Goal: Task Accomplishment & Management: Use online tool/utility

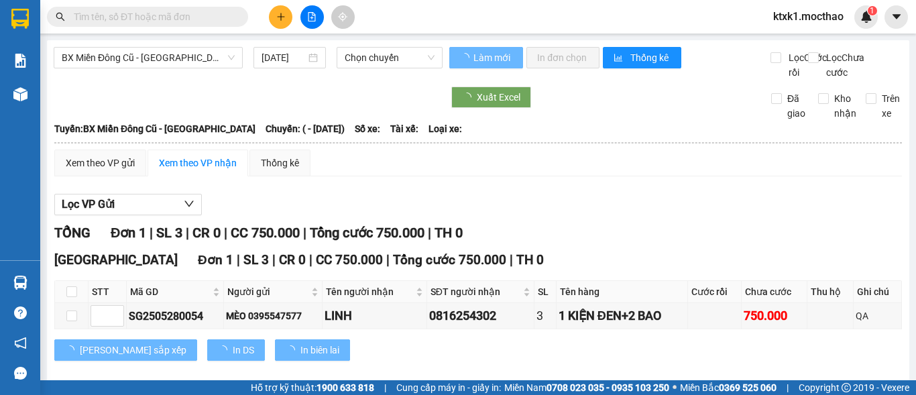
type input "[DATE]"
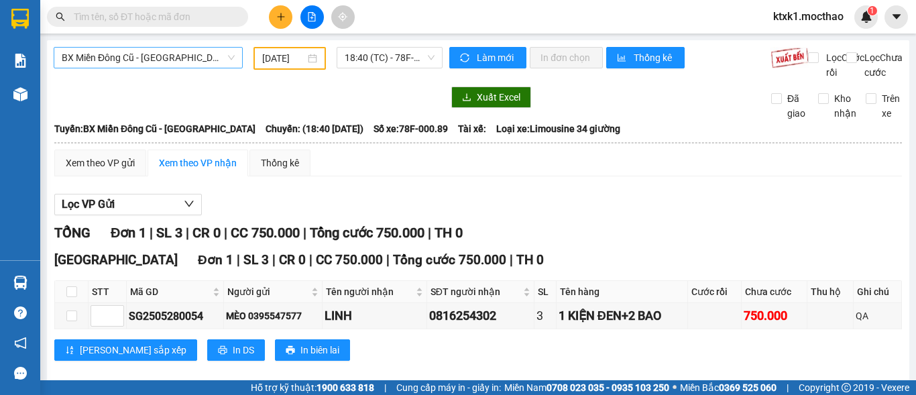
click at [176, 59] on span "BX Miền Đông Cũ - [GEOGRAPHIC_DATA]" at bounding box center [148, 58] width 173 height 20
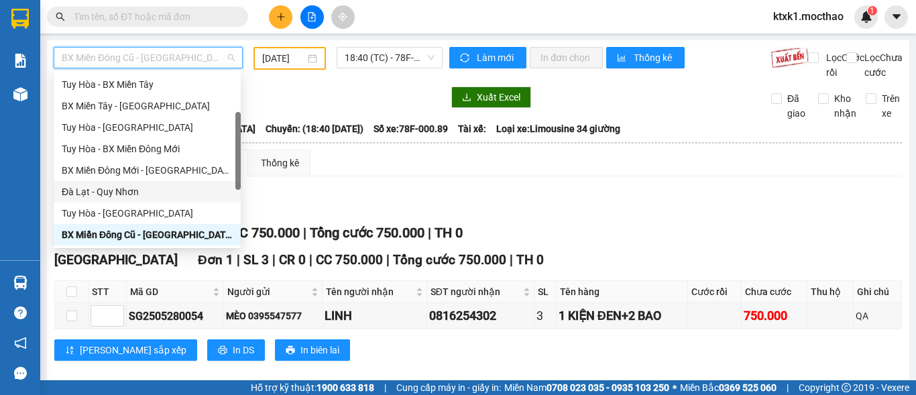
click at [125, 197] on div "Đà Lạt - Quy Nhơn" at bounding box center [147, 191] width 171 height 15
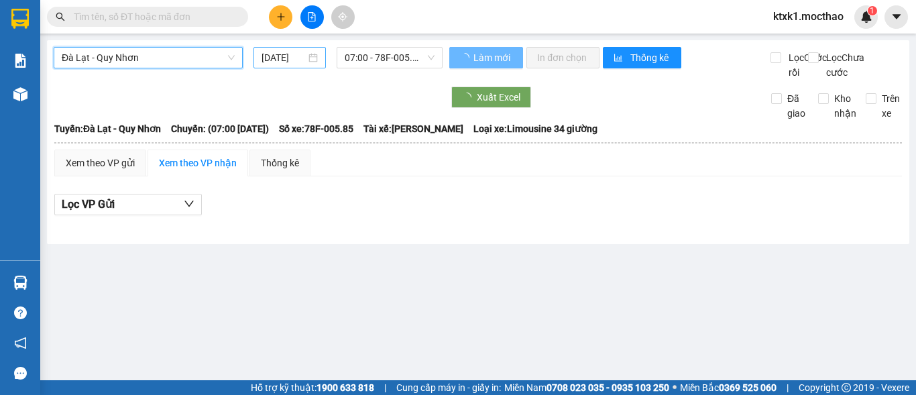
drag, startPoint x: 275, startPoint y: 58, endPoint x: 284, endPoint y: 67, distance: 12.3
click at [275, 58] on input "[DATE]" at bounding box center [283, 57] width 44 height 15
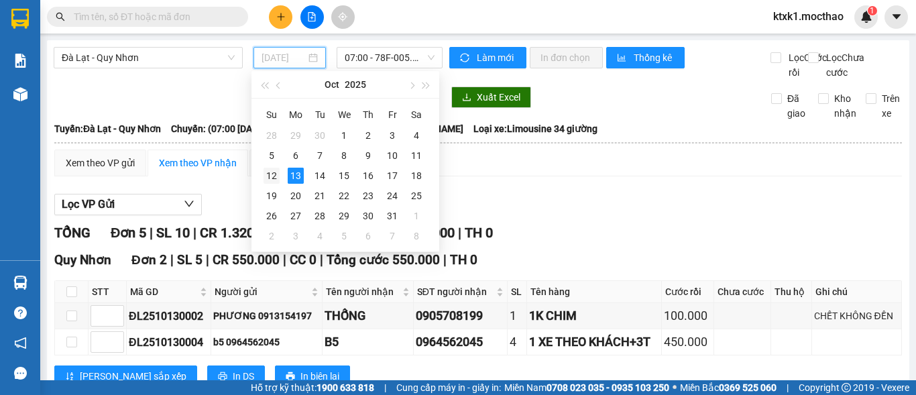
click at [274, 177] on div "12" at bounding box center [271, 176] width 16 height 16
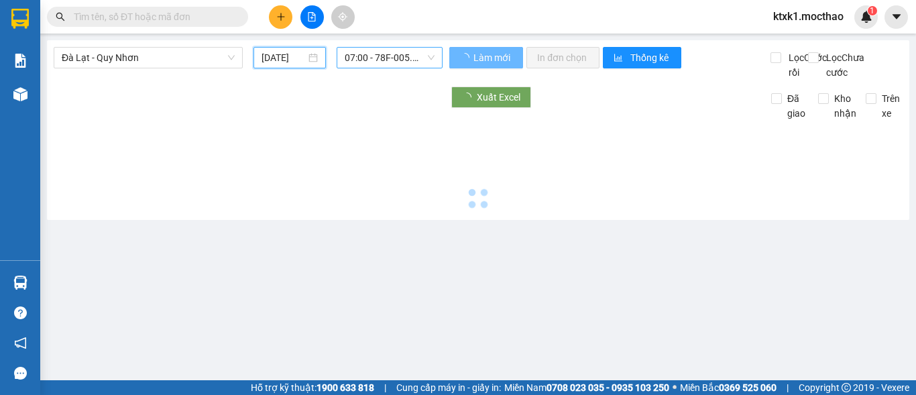
type input "[DATE]"
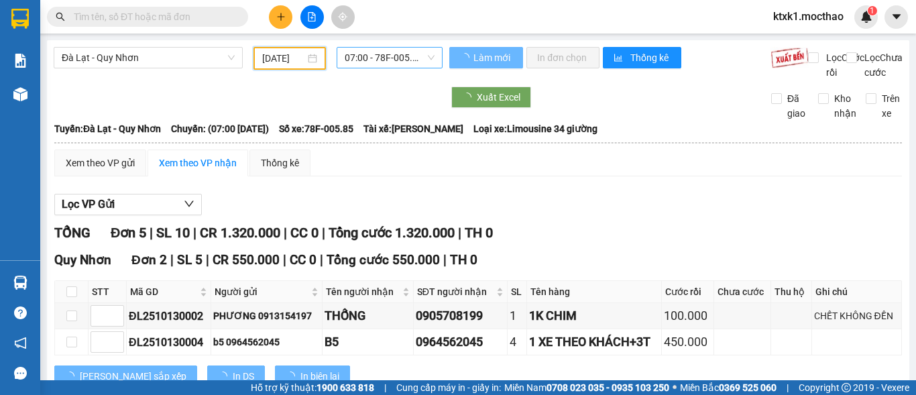
click at [371, 59] on span "07:00 - 78F-005.85" at bounding box center [390, 58] width 90 height 20
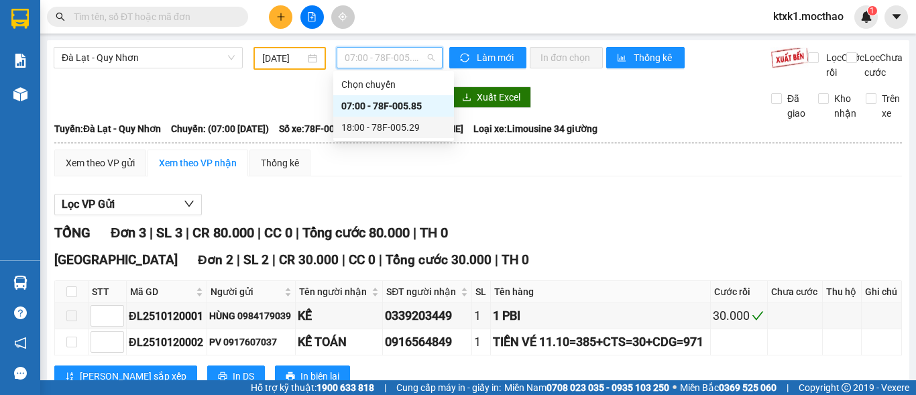
click at [408, 127] on div "18:00 - 78F-005.29" at bounding box center [393, 127] width 105 height 15
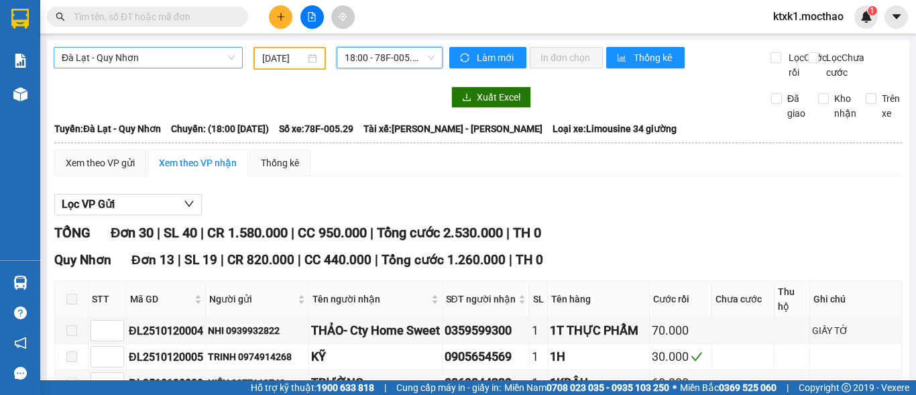
click at [99, 60] on span "Đà Lạt - Quy Nhơn" at bounding box center [148, 58] width 173 height 20
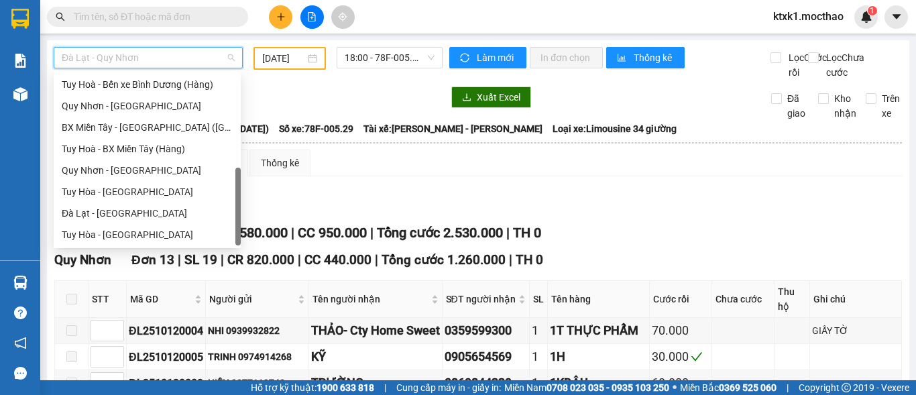
scroll to position [233, 0]
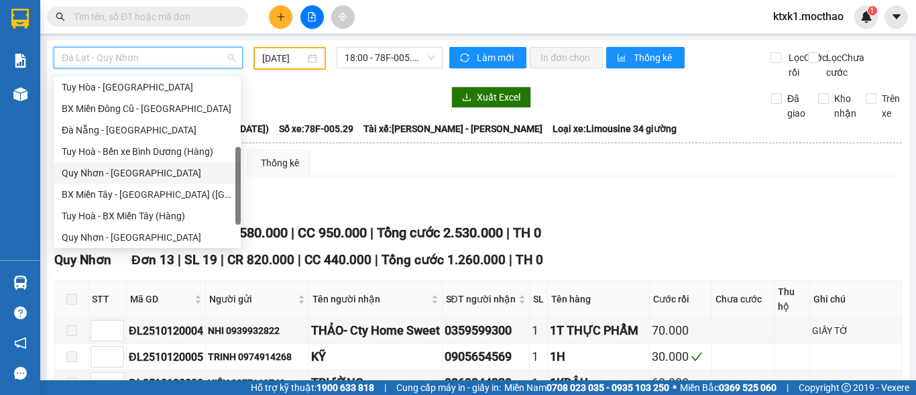
click at [119, 176] on div "Quy Nhơn - [GEOGRAPHIC_DATA]" at bounding box center [147, 173] width 171 height 15
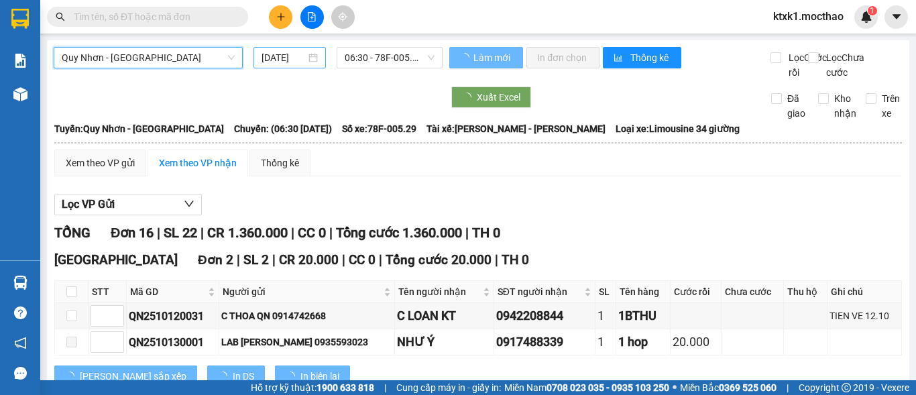
click at [285, 56] on input "[DATE]" at bounding box center [283, 57] width 44 height 15
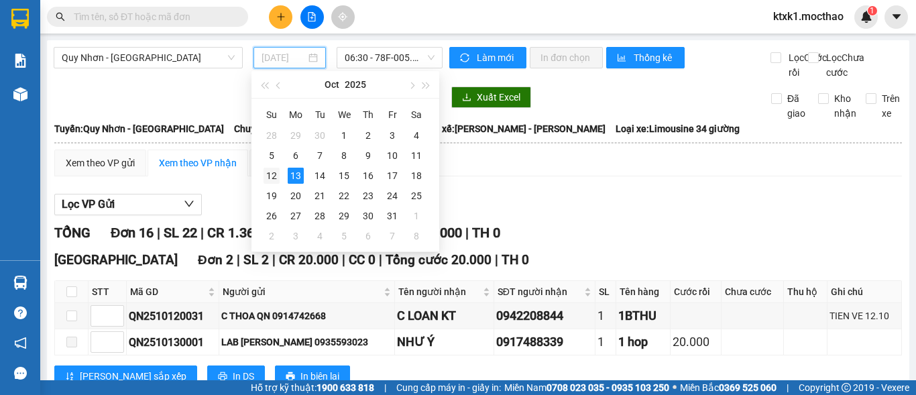
click at [271, 174] on div "12" at bounding box center [271, 176] width 16 height 16
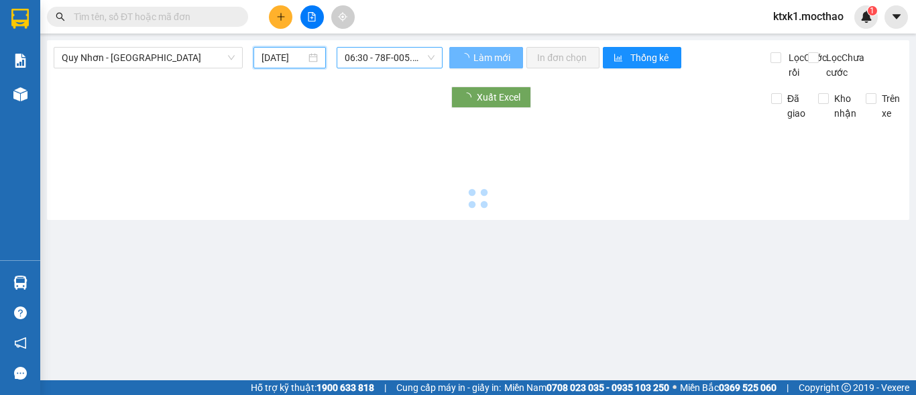
click at [390, 58] on span "06:30 - 78F-005.29" at bounding box center [390, 58] width 90 height 20
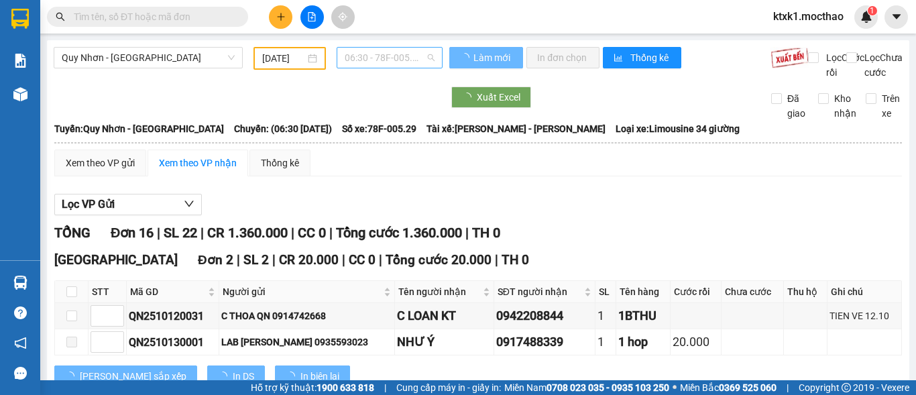
type input "[DATE]"
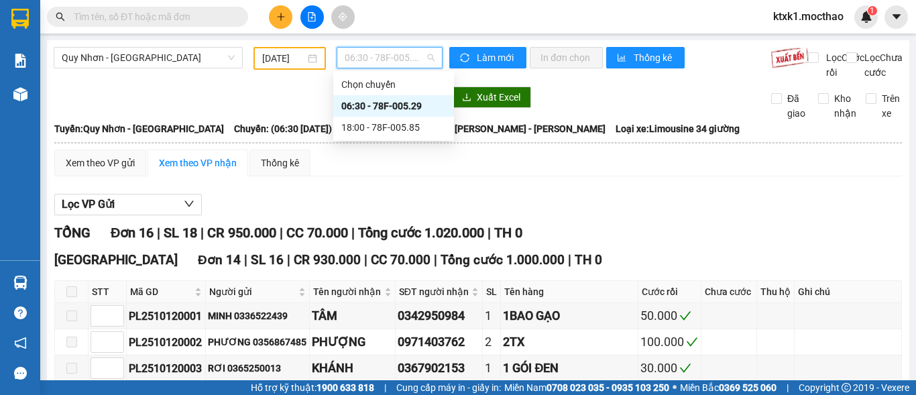
click at [408, 106] on div "06:30 - 78F-005.29" at bounding box center [393, 106] width 105 height 15
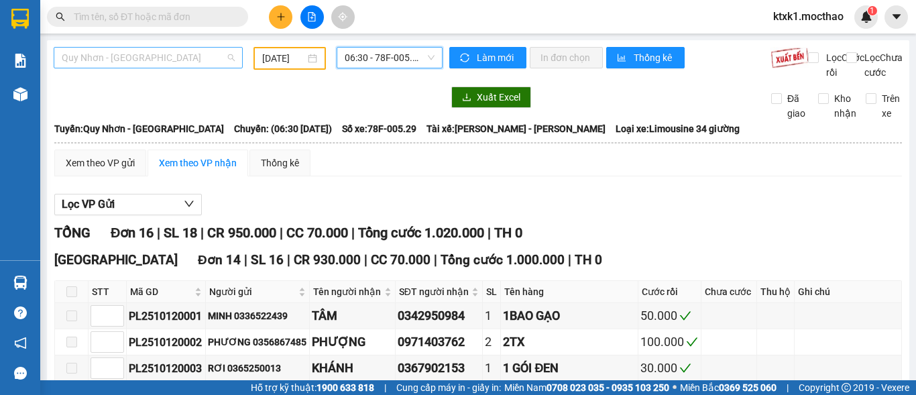
click at [165, 60] on span "Quy Nhơn - [GEOGRAPHIC_DATA]" at bounding box center [148, 58] width 173 height 20
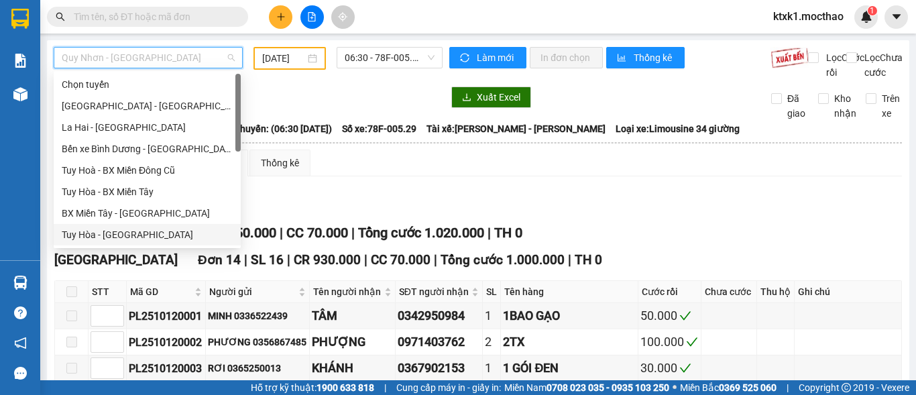
click at [131, 236] on div "Tuy Hòa - [GEOGRAPHIC_DATA]" at bounding box center [147, 234] width 171 height 15
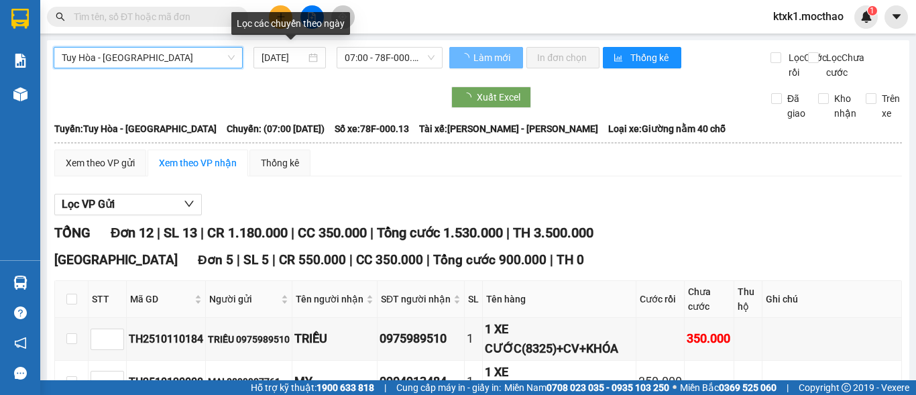
click at [277, 57] on input "[DATE]" at bounding box center [283, 57] width 44 height 15
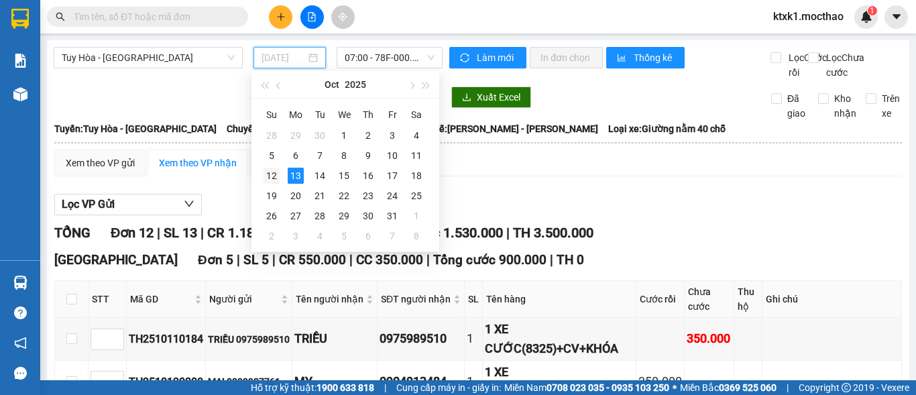
click at [273, 176] on div "12" at bounding box center [271, 176] width 16 height 16
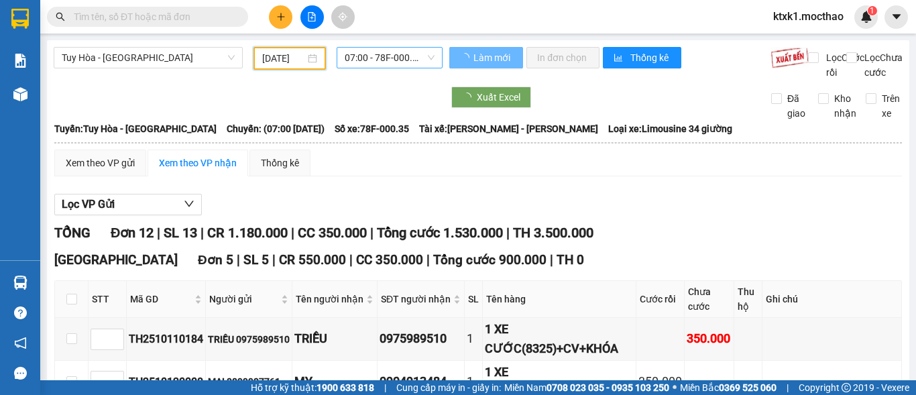
type input "[DATE]"
click at [373, 56] on span "07:00 - 78F-000.35" at bounding box center [390, 58] width 90 height 20
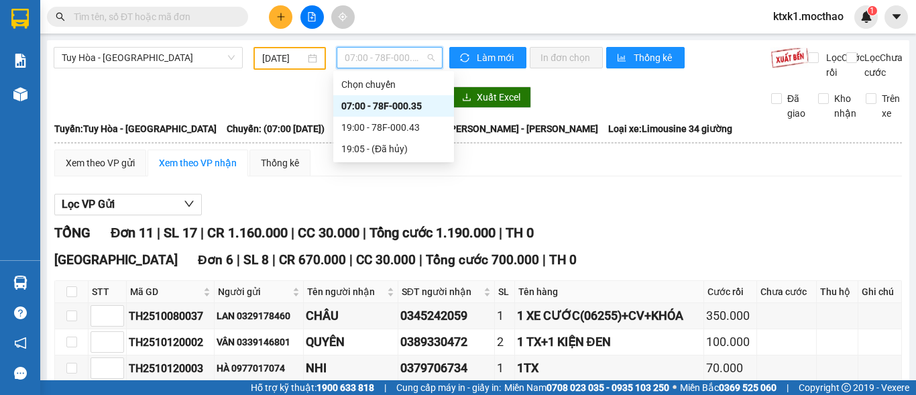
click at [400, 108] on div "07:00 - 78F-000.35" at bounding box center [393, 106] width 105 height 15
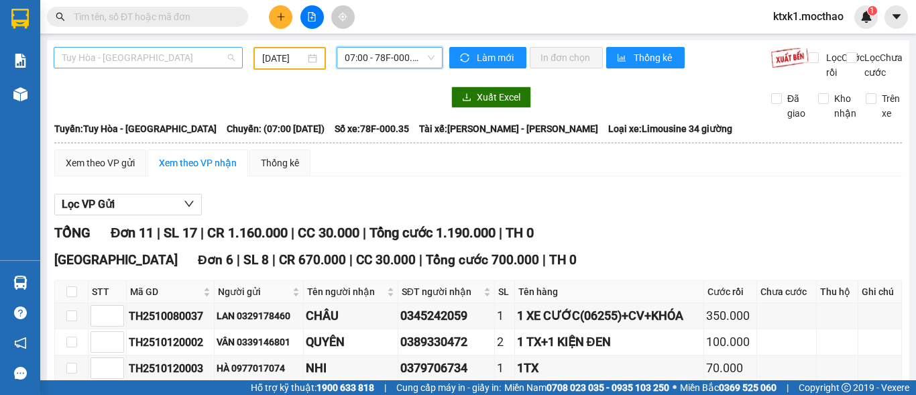
click at [116, 59] on span "Tuy Hòa - [GEOGRAPHIC_DATA]" at bounding box center [148, 58] width 173 height 20
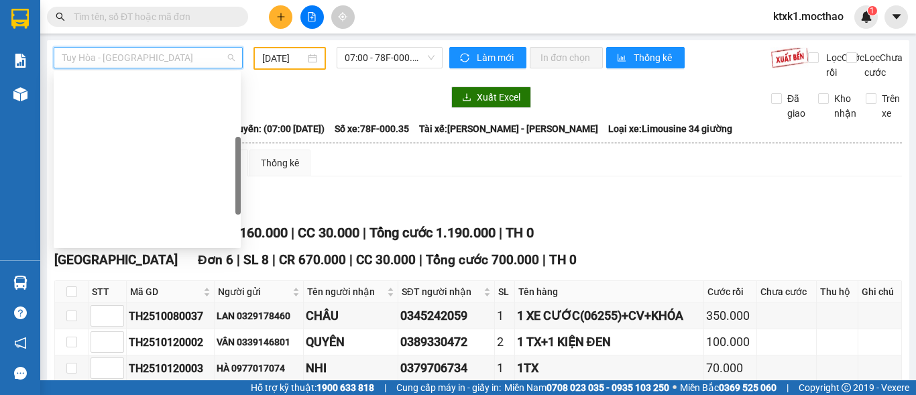
scroll to position [201, 0]
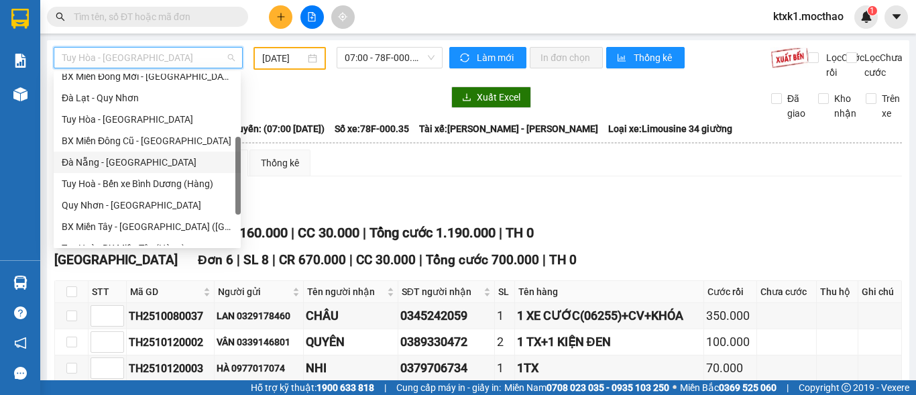
drag, startPoint x: 114, startPoint y: 164, endPoint x: 277, endPoint y: 110, distance: 171.7
click at [115, 164] on div "Đà Nẵng - [GEOGRAPHIC_DATA]" at bounding box center [147, 162] width 171 height 15
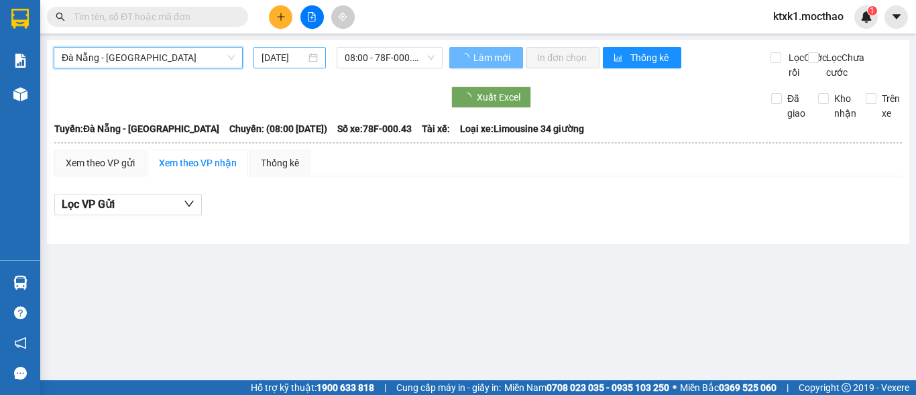
click at [275, 57] on input "[DATE]" at bounding box center [283, 57] width 44 height 15
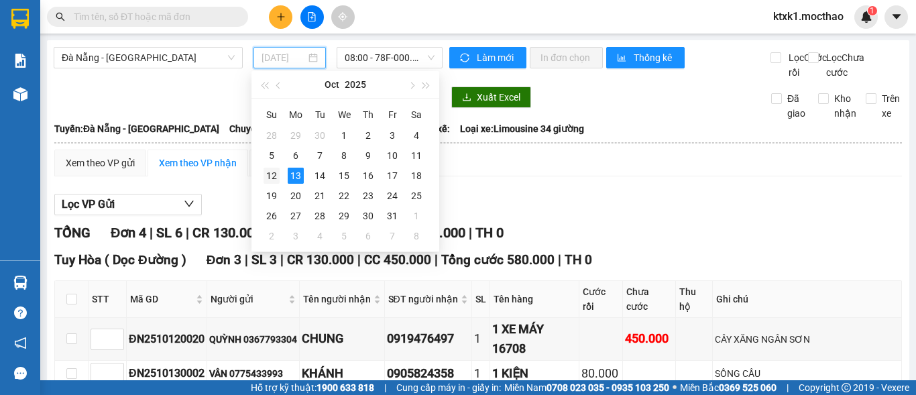
drag, startPoint x: 272, startPoint y: 178, endPoint x: 371, endPoint y: 52, distance: 159.4
click at [274, 178] on div "12" at bounding box center [271, 176] width 16 height 16
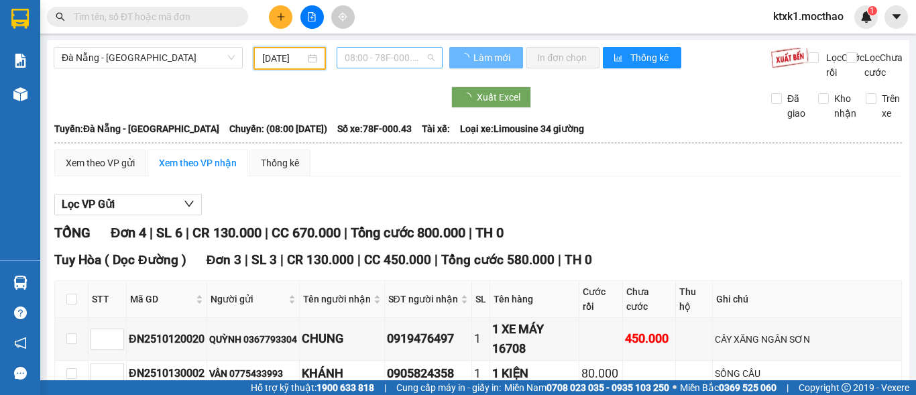
type input "[DATE]"
drag, startPoint x: 371, startPoint y: 52, endPoint x: 387, endPoint y: 79, distance: 31.6
click at [372, 52] on span "08:00 - 78F-000.43" at bounding box center [390, 58] width 90 height 20
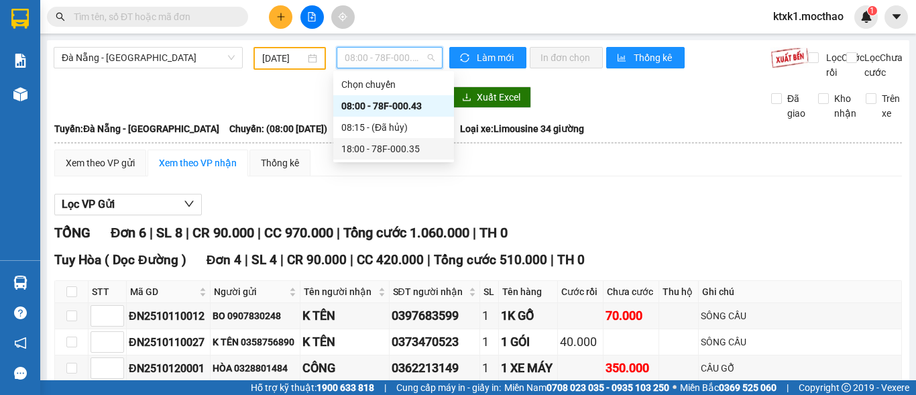
click at [404, 149] on div "18:00 - 78F-000.35" at bounding box center [393, 148] width 105 height 15
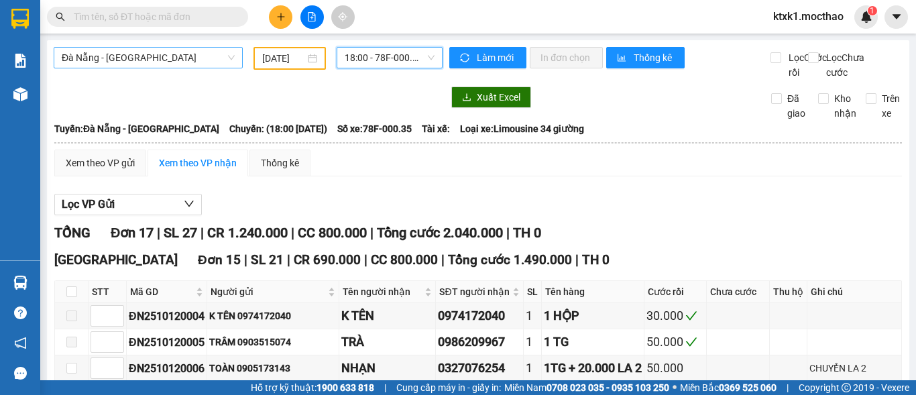
click at [198, 60] on span "Đà Nẵng - [GEOGRAPHIC_DATA]" at bounding box center [148, 58] width 173 height 20
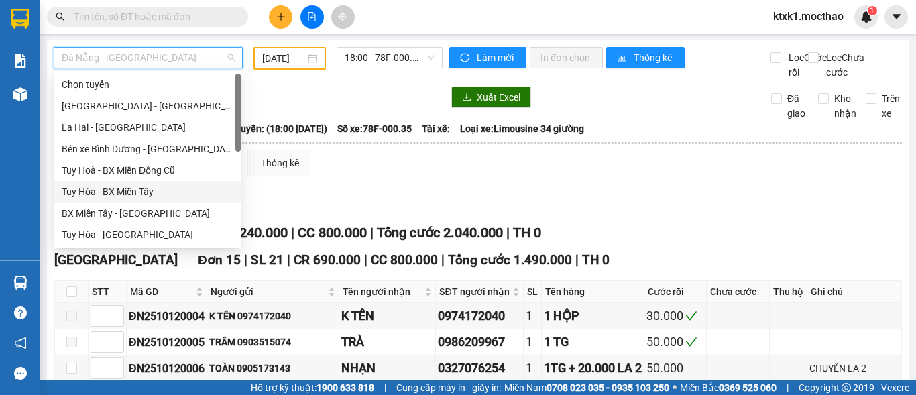
click at [141, 197] on div "Tuy Hòa - BX Miền Tây" at bounding box center [147, 191] width 171 height 15
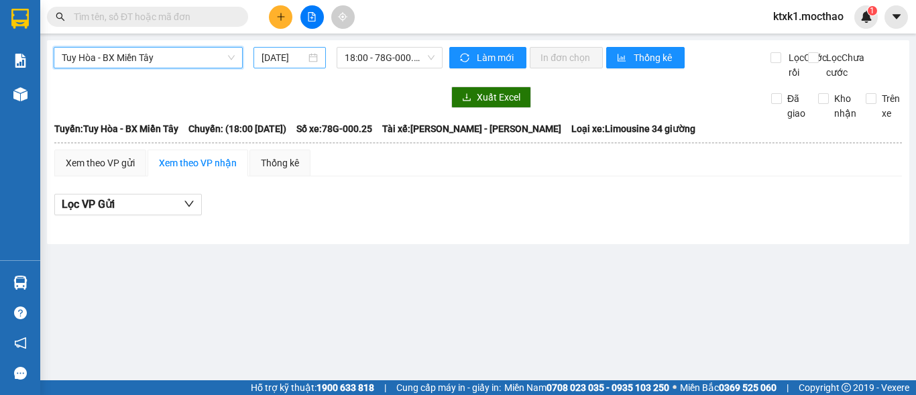
click at [277, 57] on input "[DATE]" at bounding box center [283, 57] width 44 height 15
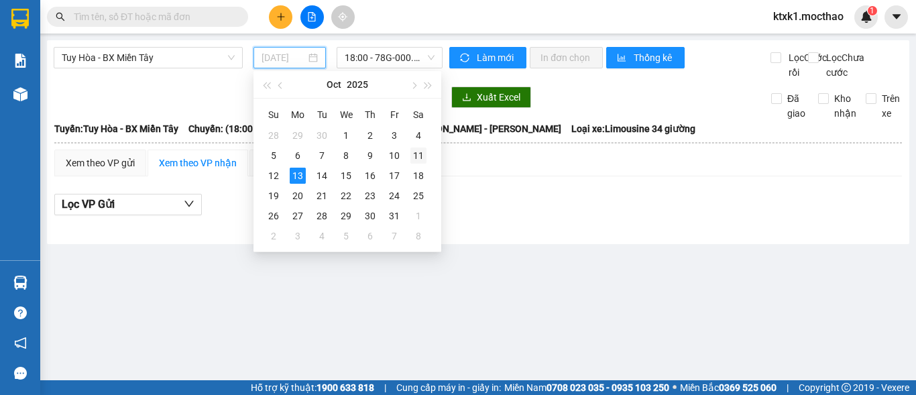
click at [422, 158] on div "11" at bounding box center [418, 155] width 16 height 16
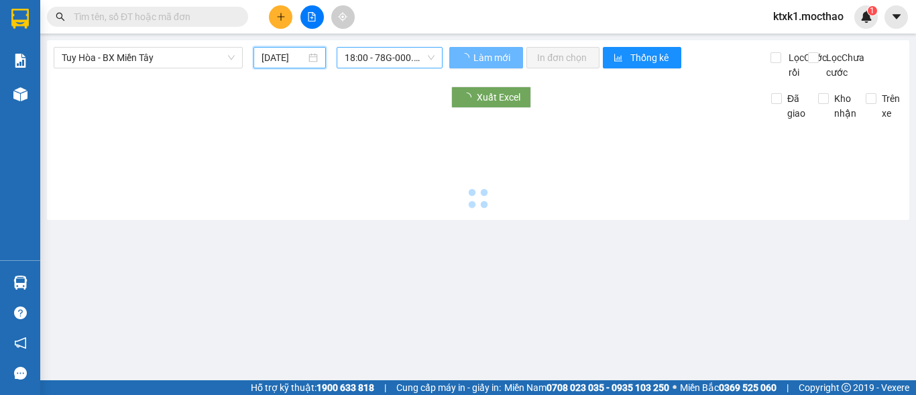
type input "[DATE]"
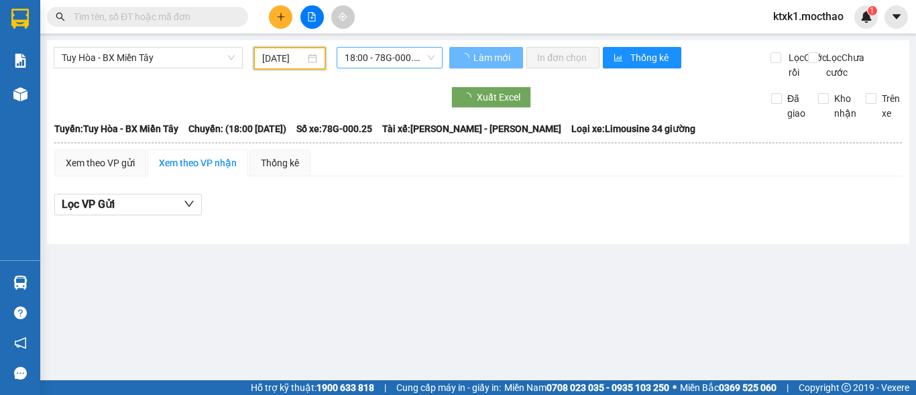
click at [396, 51] on span "18:00 - 78G-000.25" at bounding box center [390, 58] width 90 height 20
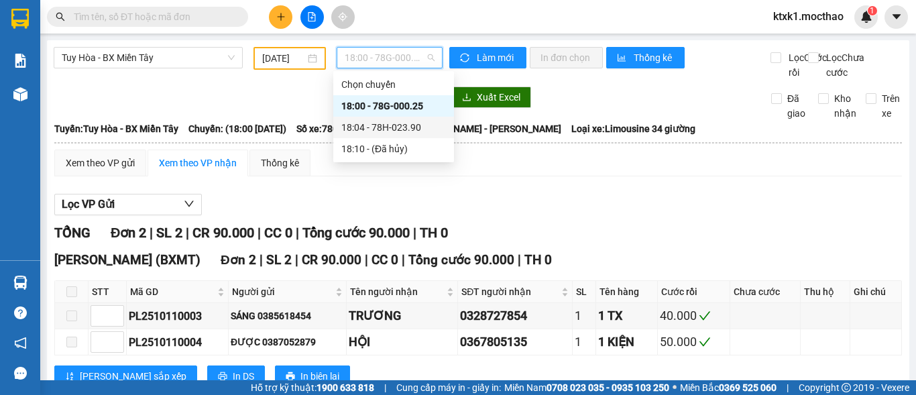
click at [414, 131] on div "18:04 - 78H-023.90" at bounding box center [393, 127] width 105 height 15
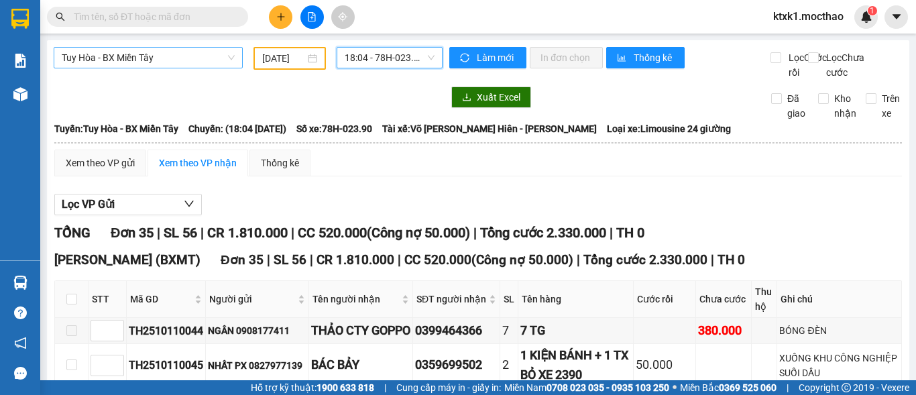
click at [152, 57] on span "Tuy Hòa - BX Miền Tây" at bounding box center [148, 58] width 173 height 20
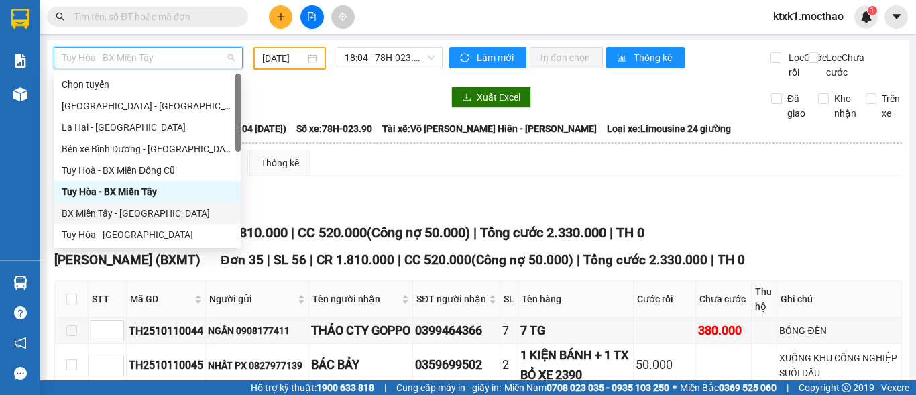
click at [127, 216] on div "BX Miền Tây - [GEOGRAPHIC_DATA]" at bounding box center [147, 213] width 171 height 15
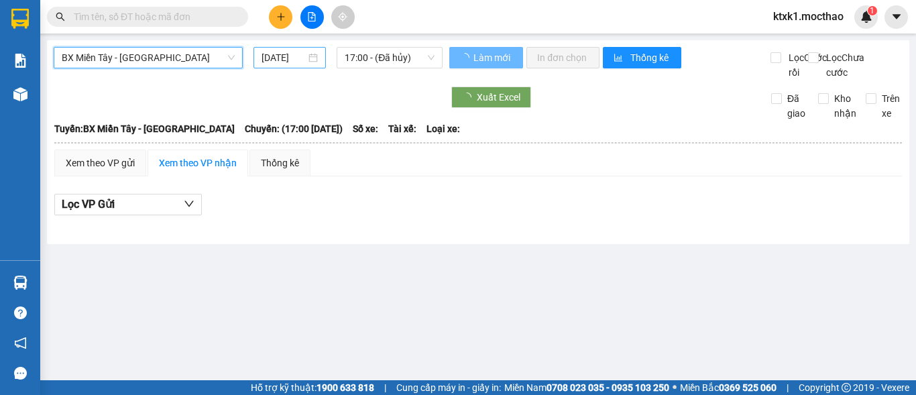
click at [280, 54] on input "[DATE]" at bounding box center [283, 57] width 44 height 15
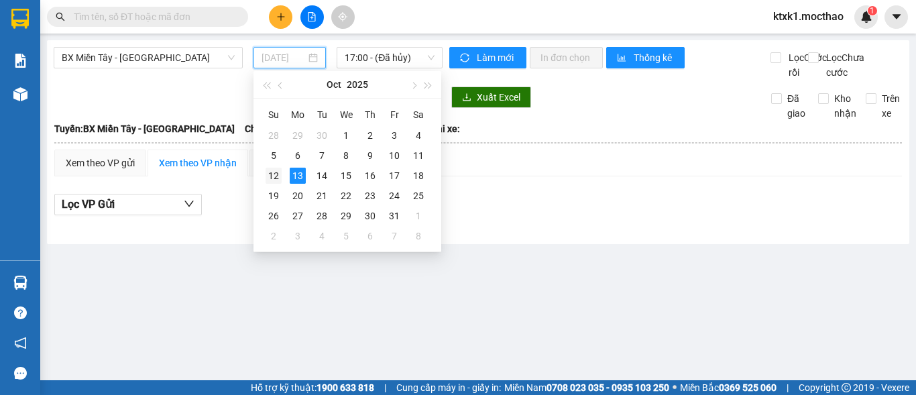
click at [277, 177] on div "12" at bounding box center [273, 176] width 16 height 16
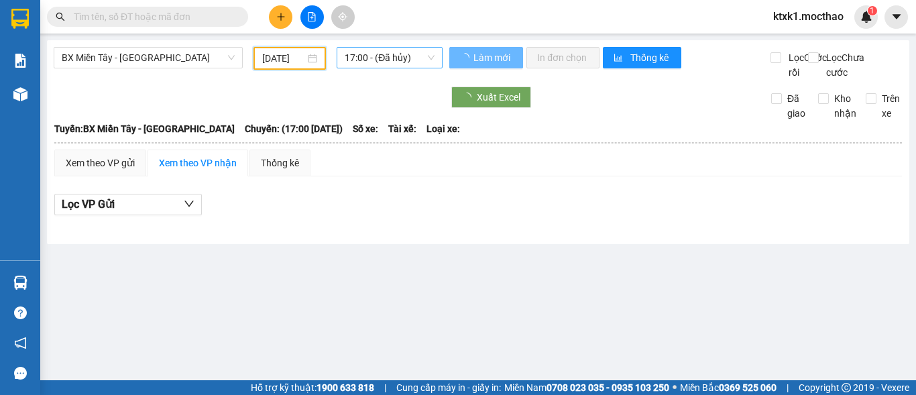
type input "[DATE]"
click at [379, 56] on span "17:00 - (Đã hủy)" at bounding box center [390, 58] width 90 height 20
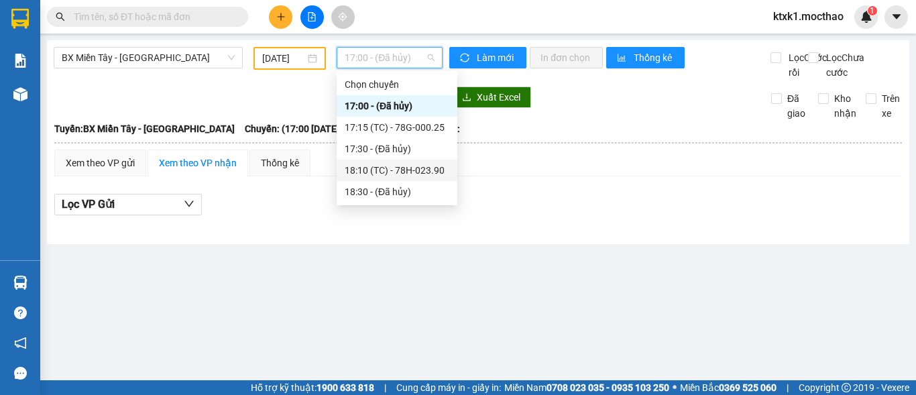
click at [404, 170] on div "18:10 (TC) - 78H-023.90" at bounding box center [397, 170] width 105 height 15
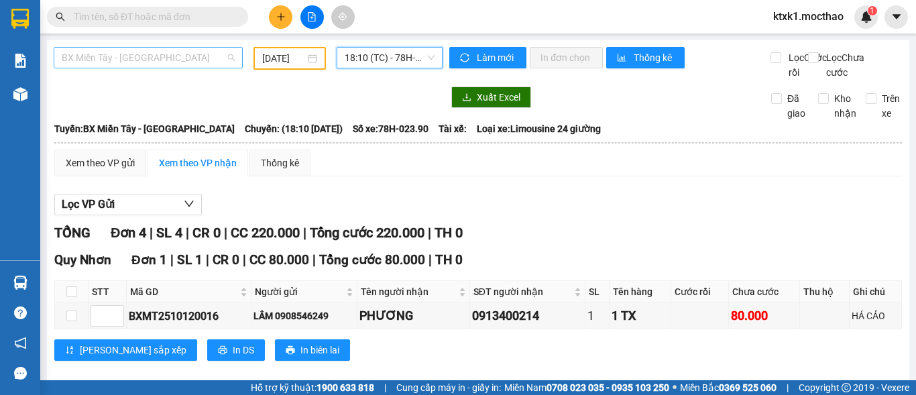
click at [137, 54] on span "BX Miền Tây - [GEOGRAPHIC_DATA]" at bounding box center [148, 58] width 173 height 20
click at [375, 58] on span "18:10 (TC) - 78H-023.90" at bounding box center [390, 58] width 90 height 20
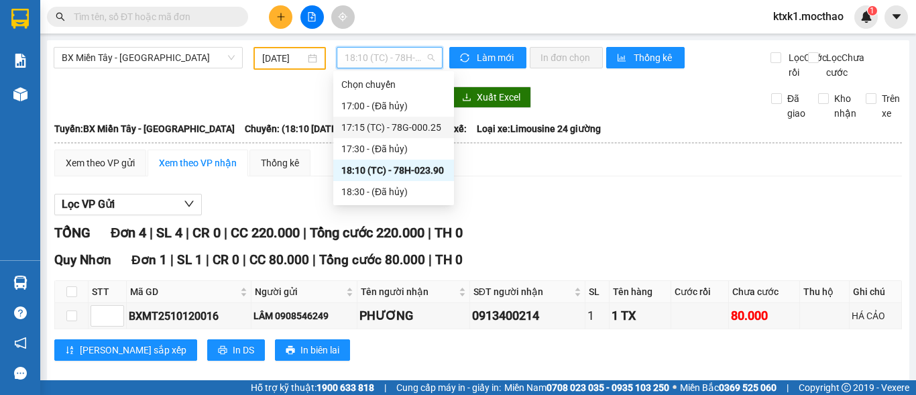
click at [419, 124] on div "17:15 (TC) - 78G-000.25" at bounding box center [393, 127] width 105 height 15
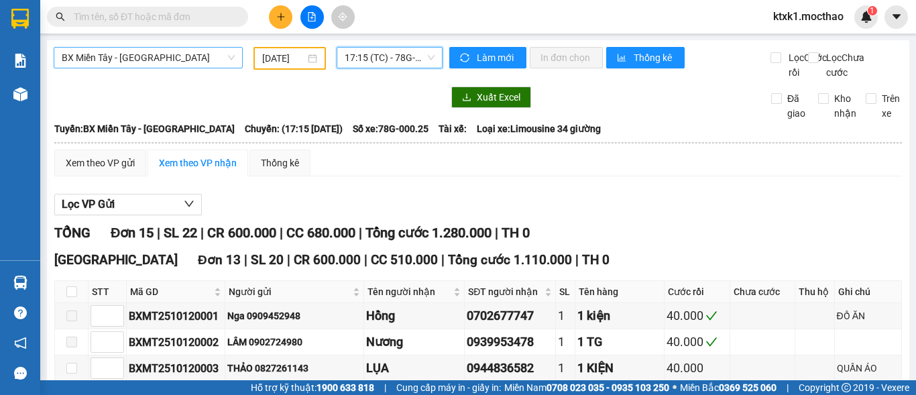
click at [181, 56] on span "BX Miền Tây - [GEOGRAPHIC_DATA]" at bounding box center [148, 58] width 173 height 20
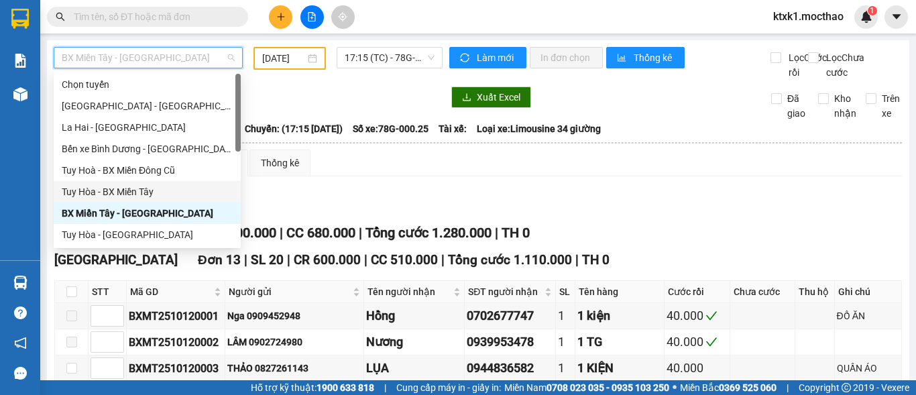
click at [138, 193] on div "Tuy Hòa - BX Miền Tây" at bounding box center [147, 191] width 171 height 15
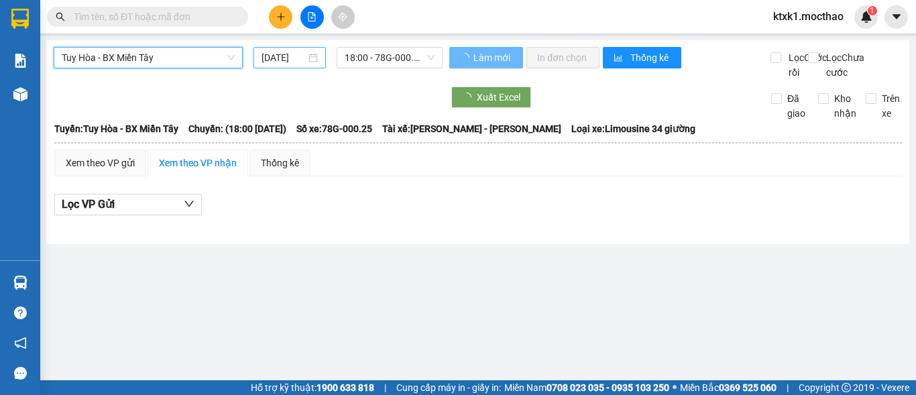
click at [286, 56] on input "[DATE]" at bounding box center [283, 57] width 44 height 15
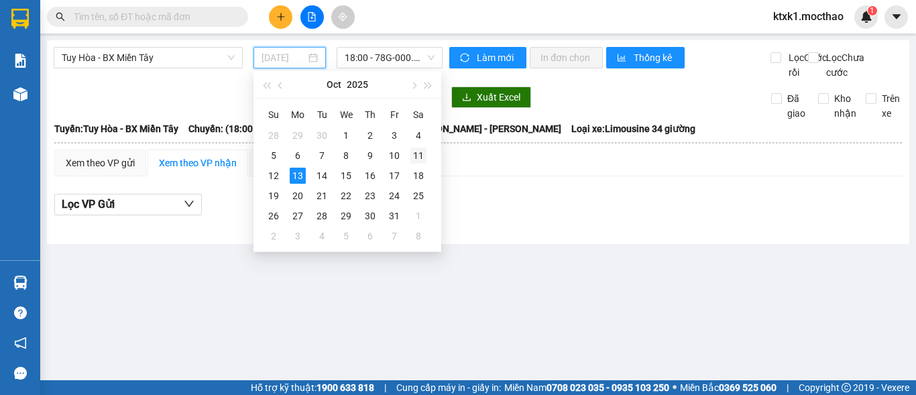
click at [421, 156] on div "11" at bounding box center [418, 155] width 16 height 16
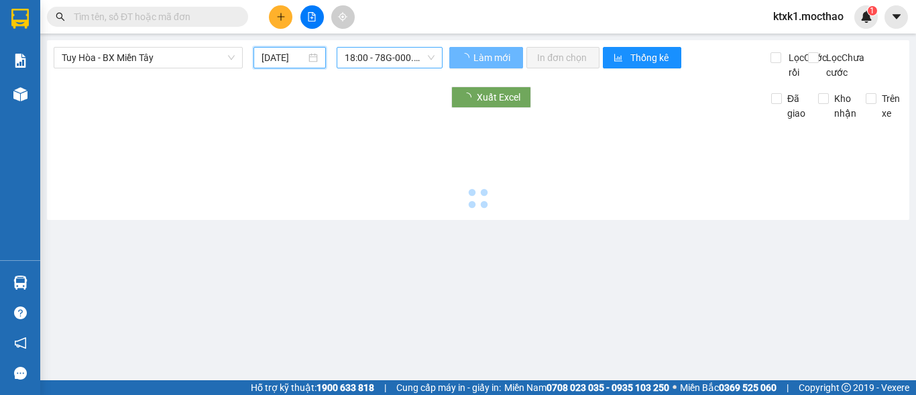
type input "[DATE]"
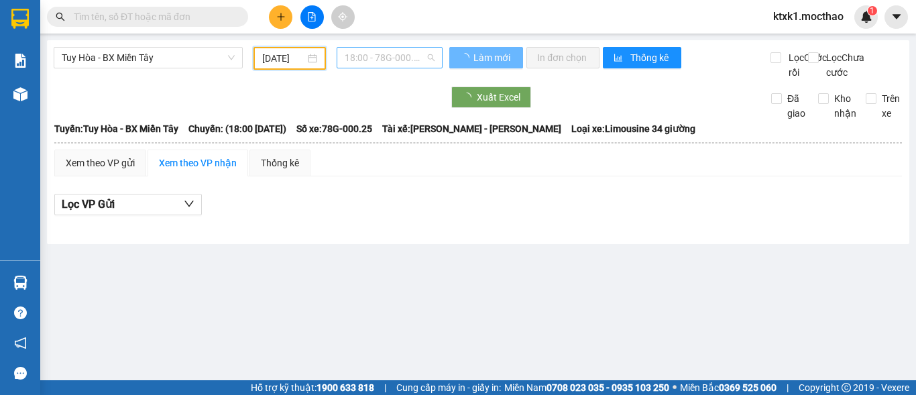
click at [379, 58] on span "18:00 - 78G-000.25" at bounding box center [390, 58] width 90 height 20
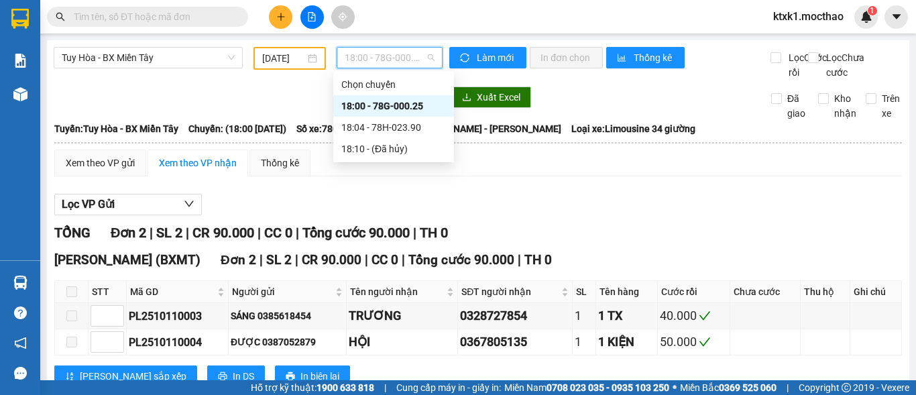
drag, startPoint x: 410, startPoint y: 104, endPoint x: 389, endPoint y: 113, distance: 21.9
click at [409, 107] on div "18:00 - 78G-000.25" at bounding box center [393, 106] width 105 height 15
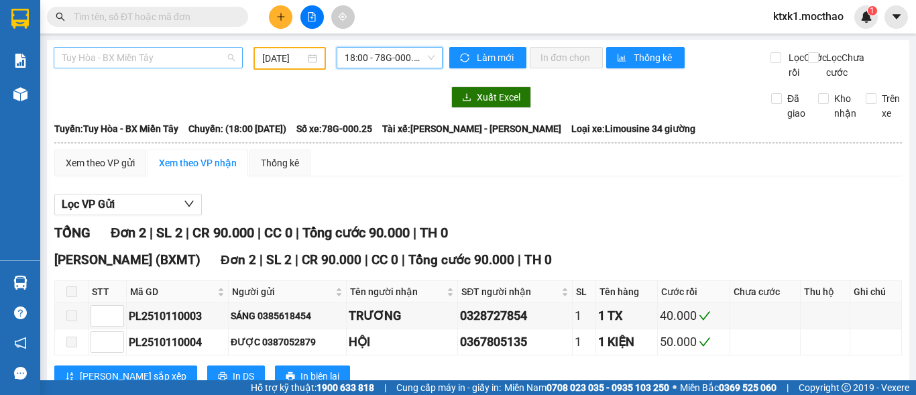
click at [185, 57] on span "Tuy Hòa - BX Miền Tây" at bounding box center [148, 58] width 173 height 20
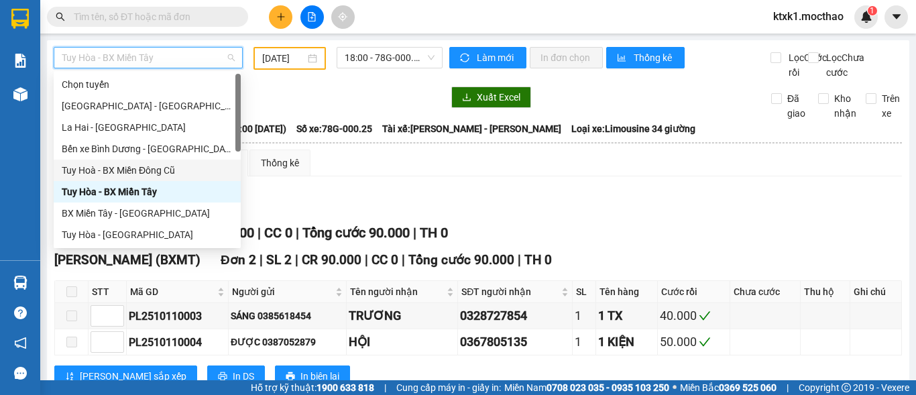
click at [158, 168] on div "Tuy Hoà - BX Miền Đông Cũ" at bounding box center [147, 170] width 171 height 15
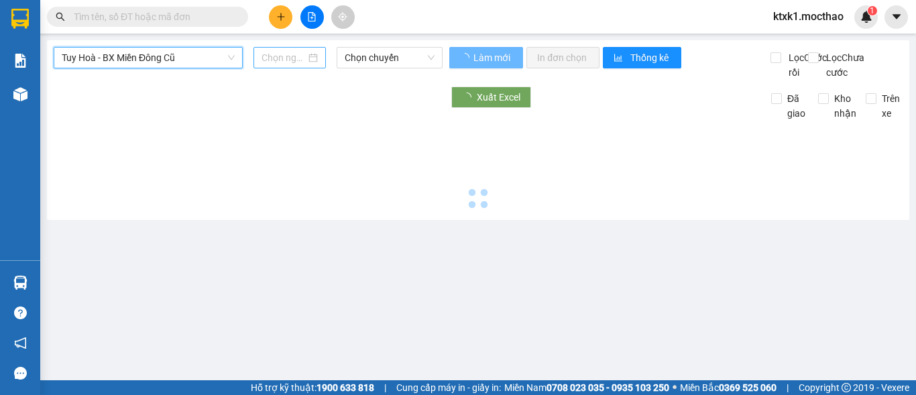
click at [271, 60] on input at bounding box center [283, 57] width 44 height 15
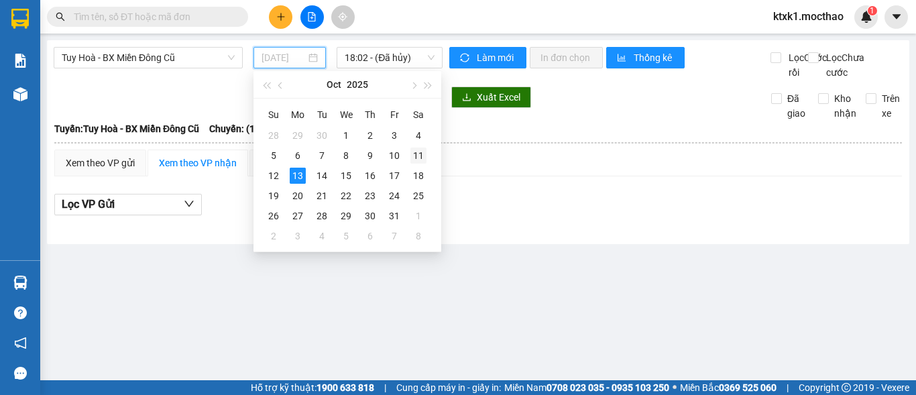
click at [419, 155] on div "11" at bounding box center [418, 155] width 16 height 16
type input "[DATE]"
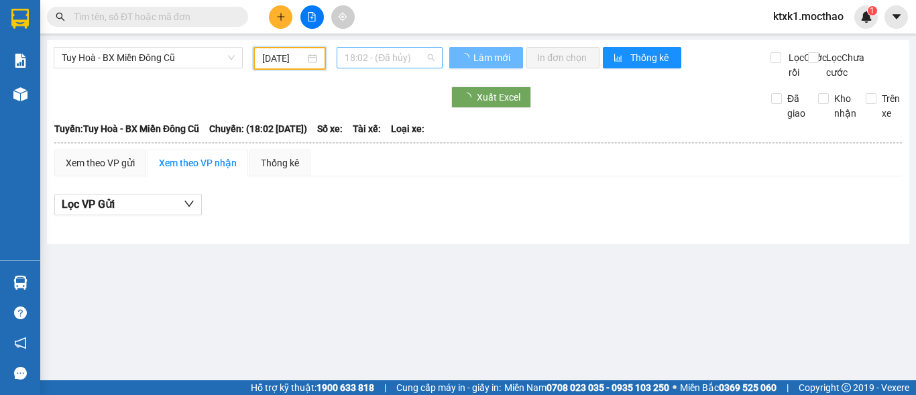
click at [391, 58] on span "18:02 - (Đã hủy)" at bounding box center [390, 58] width 90 height 20
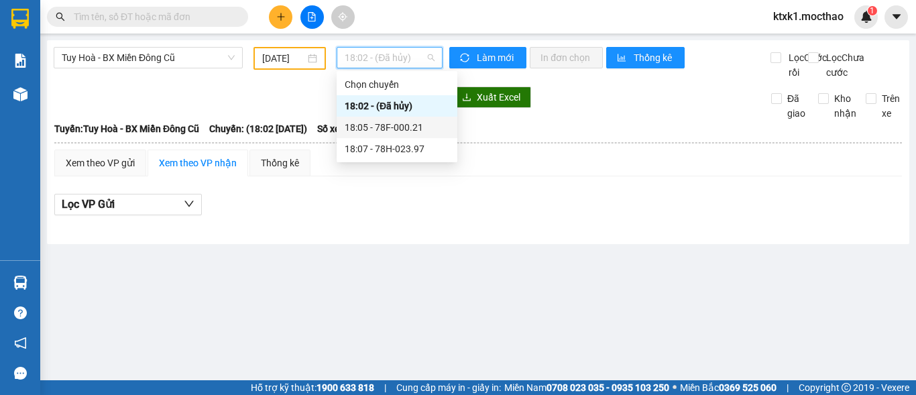
click at [406, 131] on div "18:05 - 78F-000.21" at bounding box center [397, 127] width 105 height 15
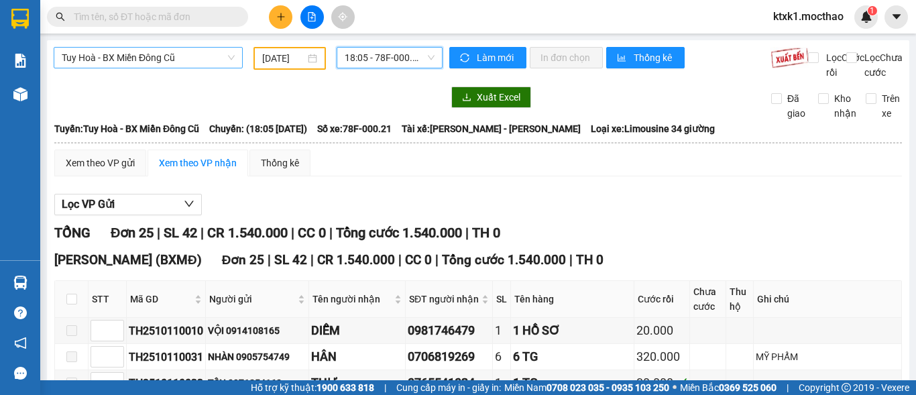
click at [159, 56] on span "Tuy Hoà - BX Miền Đông Cũ" at bounding box center [148, 58] width 173 height 20
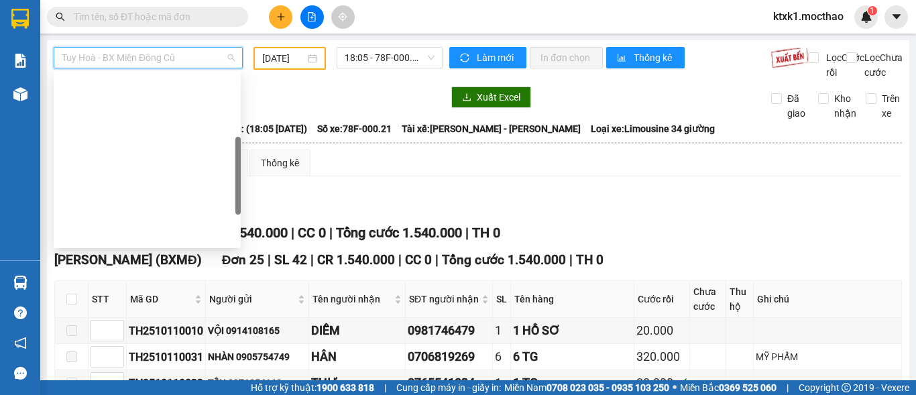
scroll to position [201, 0]
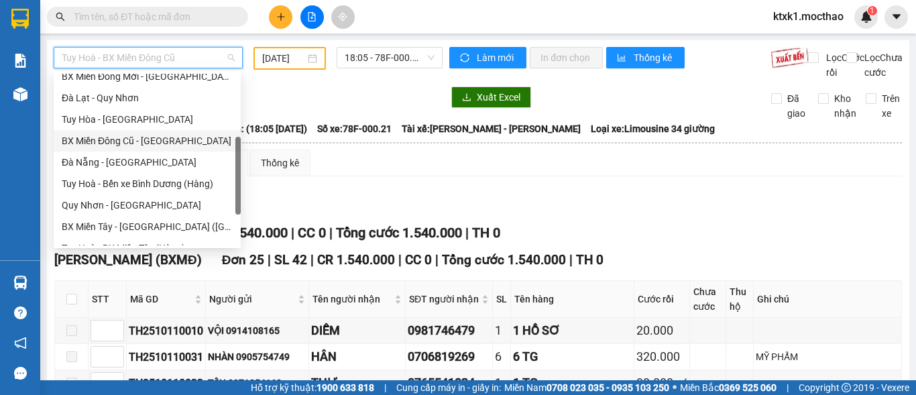
click at [158, 143] on div "BX Miền Đông Cũ - [GEOGRAPHIC_DATA]" at bounding box center [147, 140] width 171 height 15
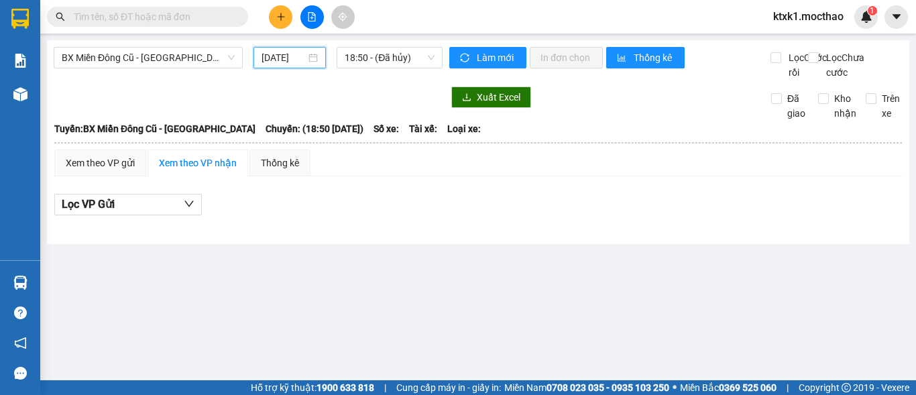
drag, startPoint x: 286, startPoint y: 54, endPoint x: 299, endPoint y: 64, distance: 17.2
click at [286, 54] on input "[DATE]" at bounding box center [283, 57] width 44 height 15
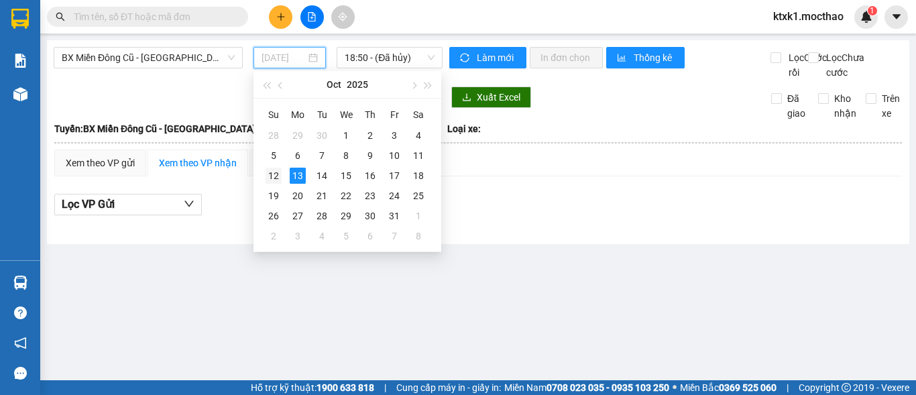
click at [272, 177] on div "12" at bounding box center [273, 176] width 16 height 16
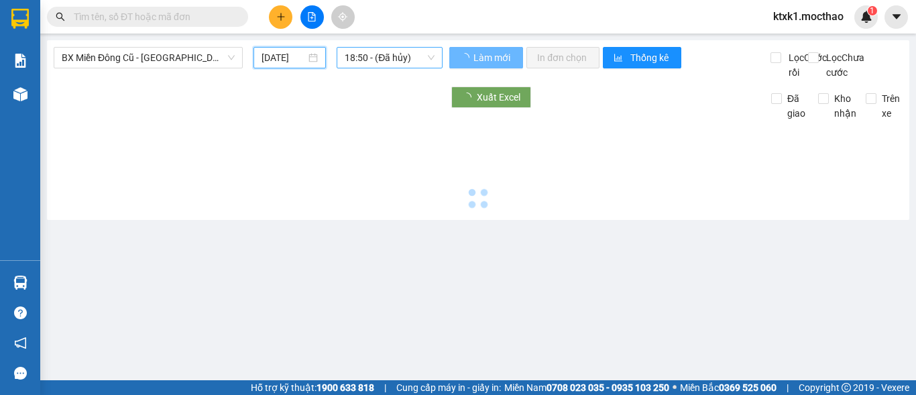
type input "[DATE]"
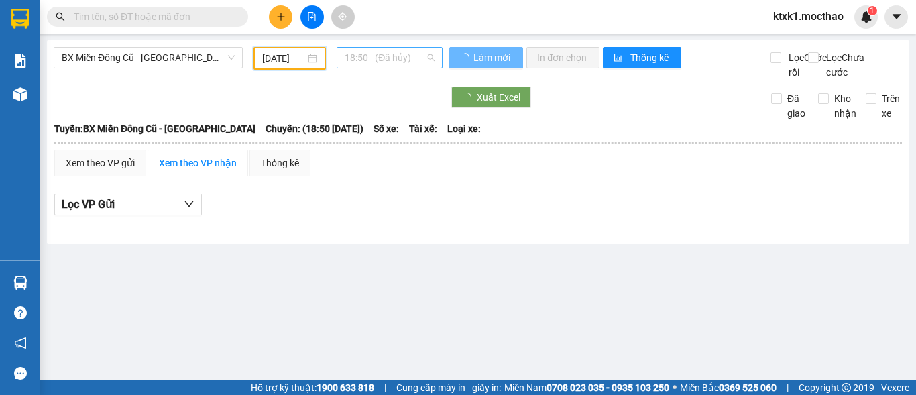
drag, startPoint x: 383, startPoint y: 53, endPoint x: 427, endPoint y: 153, distance: 109.2
click at [383, 56] on span "18:50 - (Đã hủy)" at bounding box center [390, 58] width 90 height 20
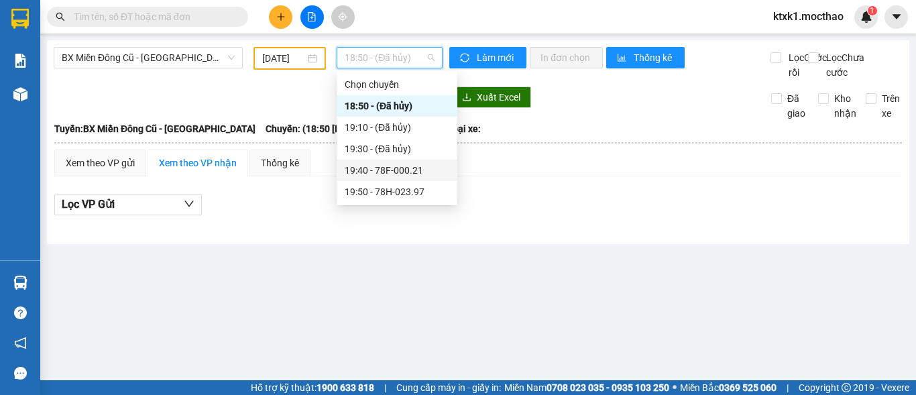
click at [417, 174] on div "19:40 - 78F-000.21" at bounding box center [397, 170] width 105 height 15
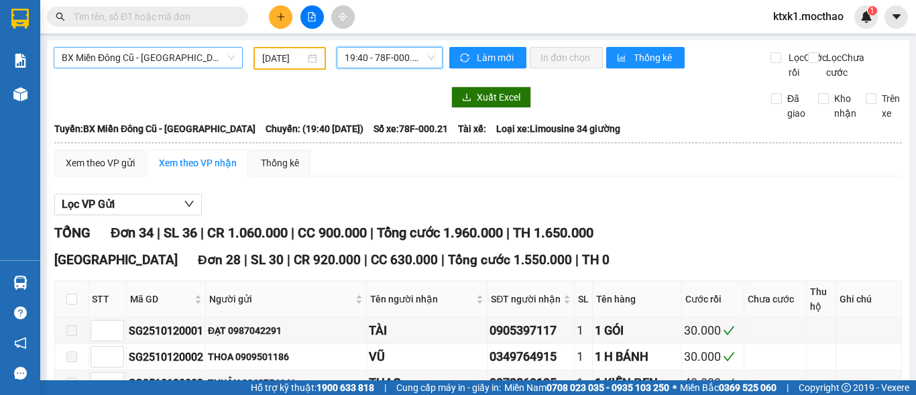
click at [170, 52] on span "BX Miền Đông Cũ - [GEOGRAPHIC_DATA]" at bounding box center [148, 58] width 173 height 20
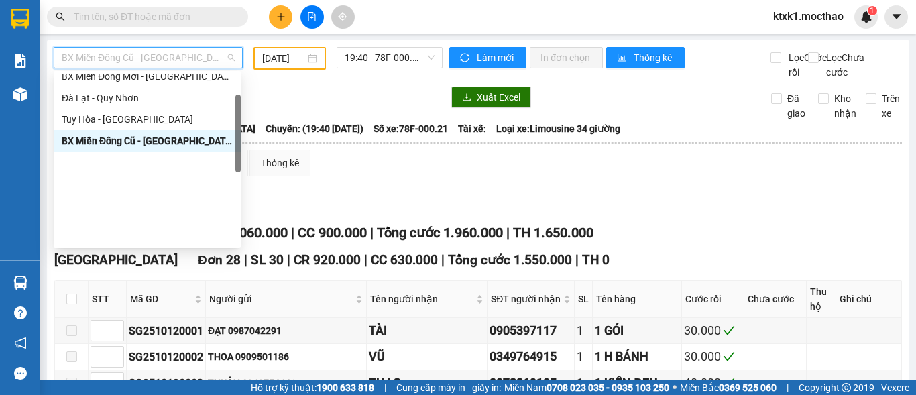
scroll to position [67, 0]
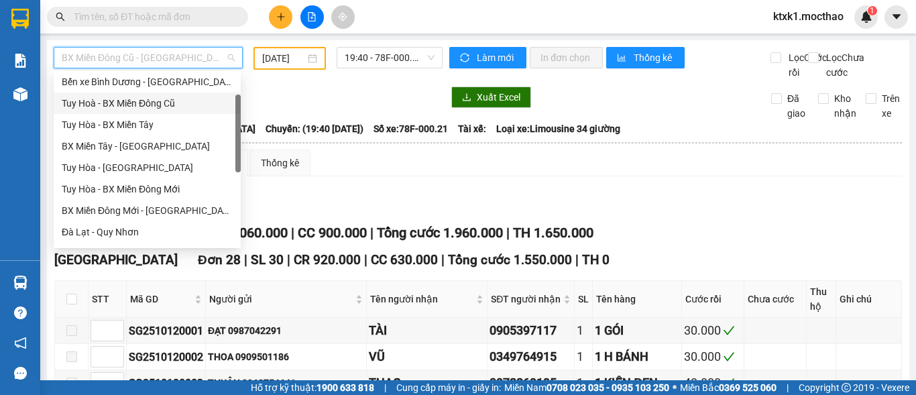
drag, startPoint x: 162, startPoint y: 101, endPoint x: 281, endPoint y: 74, distance: 122.1
click at [162, 101] on div "Tuy Hoà - BX Miền Đông Cũ" at bounding box center [147, 103] width 171 height 15
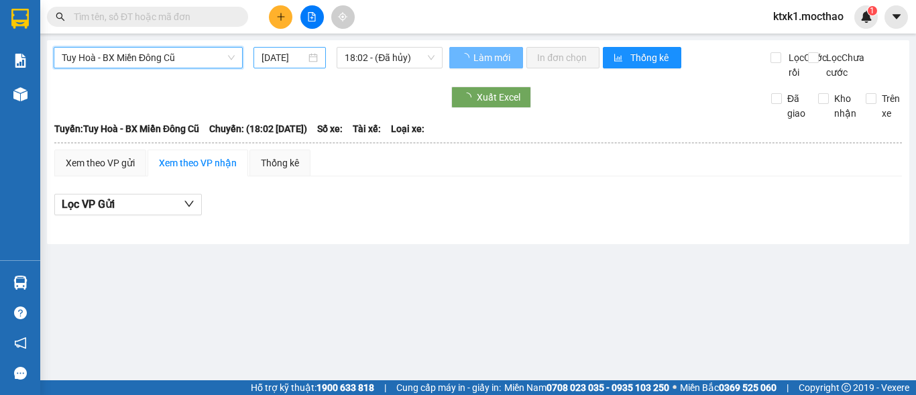
click at [284, 54] on input "[DATE]" at bounding box center [283, 57] width 44 height 15
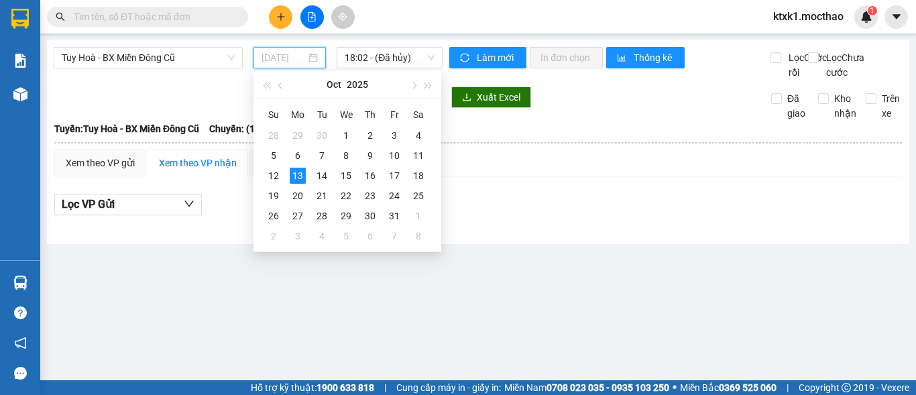
drag, startPoint x: 420, startPoint y: 158, endPoint x: 391, endPoint y: 99, distance: 66.3
click at [420, 158] on div "11" at bounding box center [418, 155] width 16 height 16
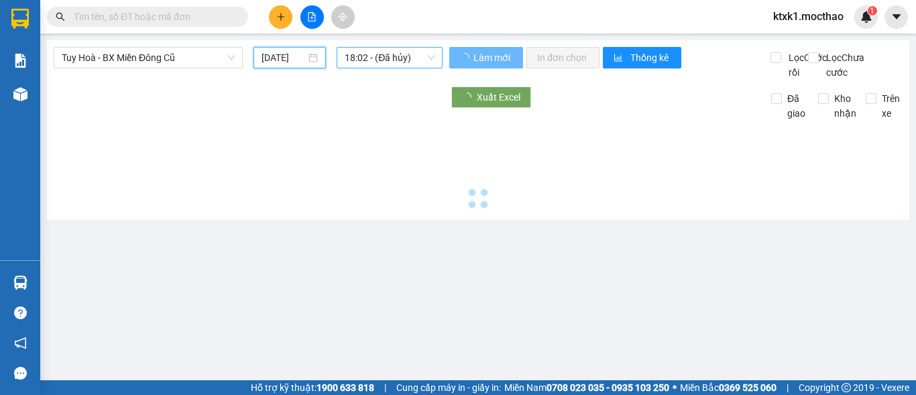
type input "[DATE]"
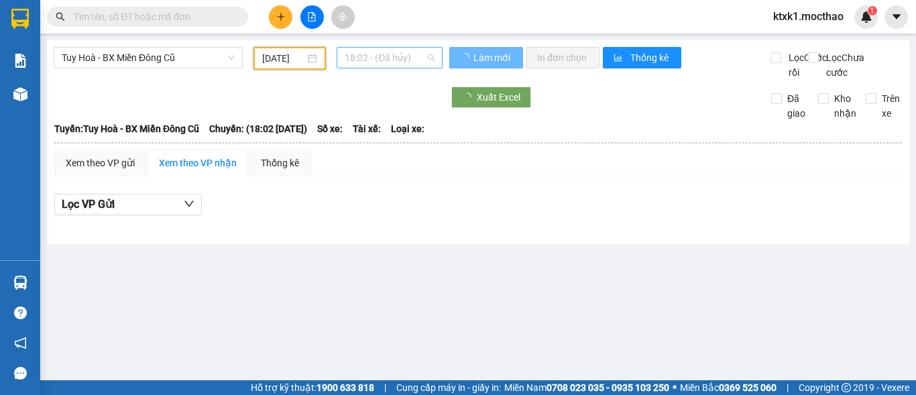
click at [369, 48] on span "18:02 - (Đã hủy)" at bounding box center [390, 58] width 90 height 20
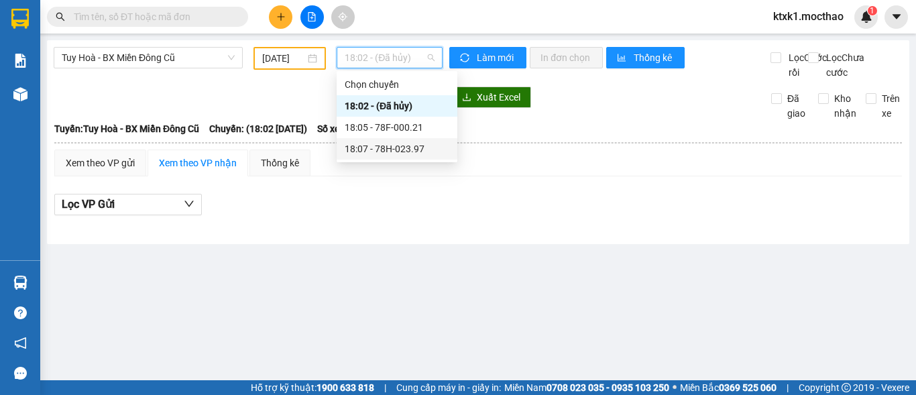
click at [391, 150] on div "18:07 - 78H-023.97" at bounding box center [397, 148] width 105 height 15
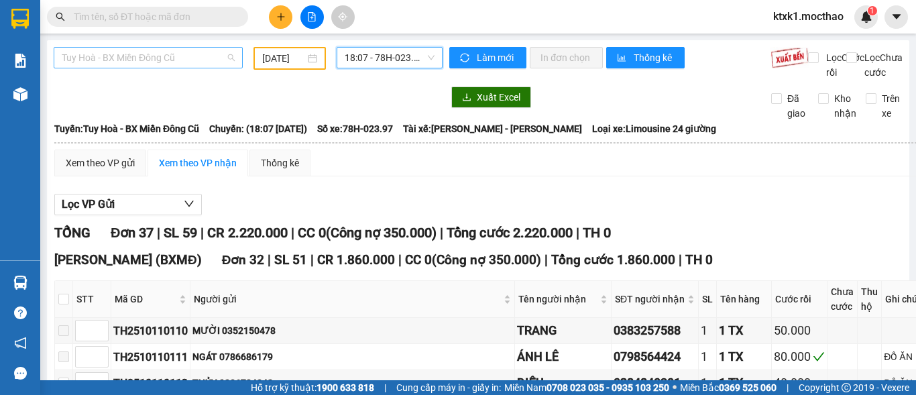
click at [177, 54] on span "Tuy Hoà - BX Miền Đông Cũ" at bounding box center [148, 58] width 173 height 20
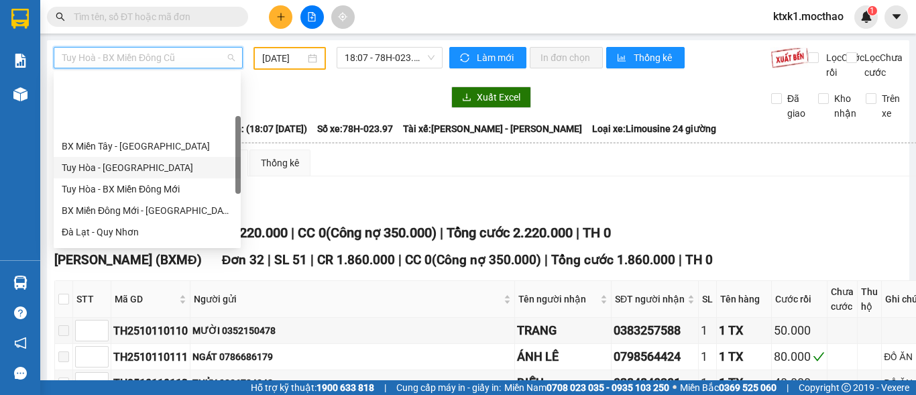
scroll to position [268, 0]
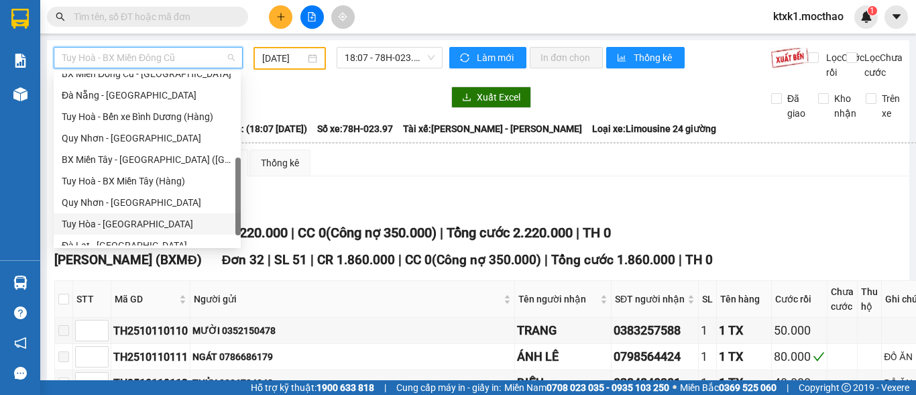
drag, startPoint x: 136, startPoint y: 221, endPoint x: 326, endPoint y: 94, distance: 228.5
click at [136, 221] on div "Tuy Hòa - [GEOGRAPHIC_DATA]" at bounding box center [147, 223] width 171 height 15
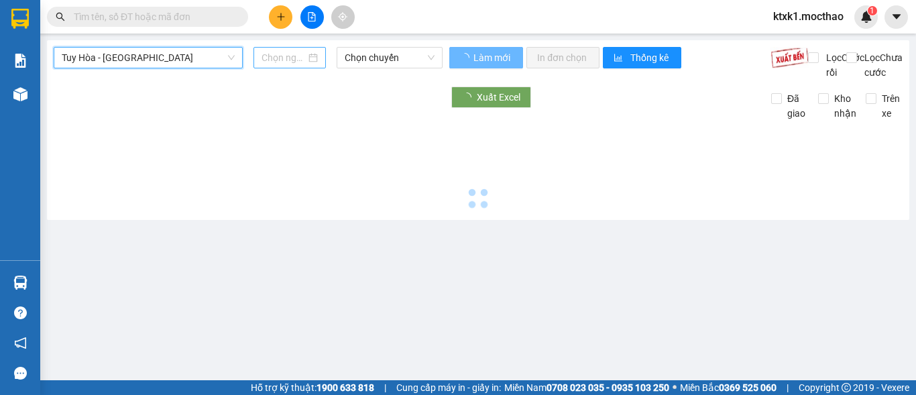
type input "[DATE]"
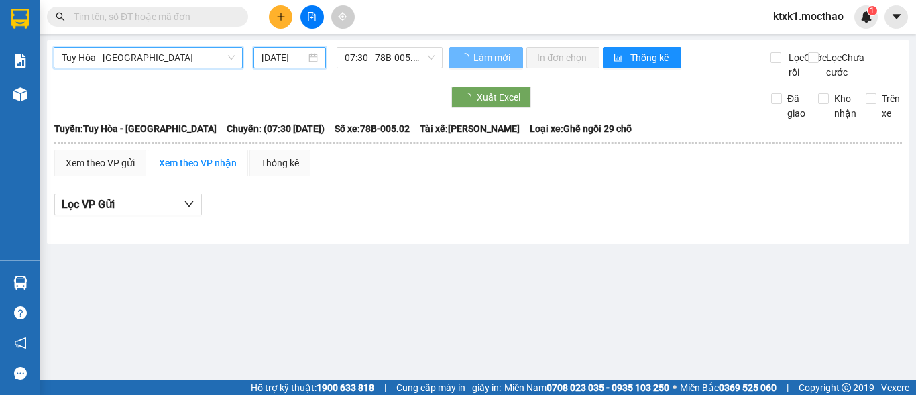
click at [294, 59] on input "[DATE]" at bounding box center [283, 57] width 44 height 15
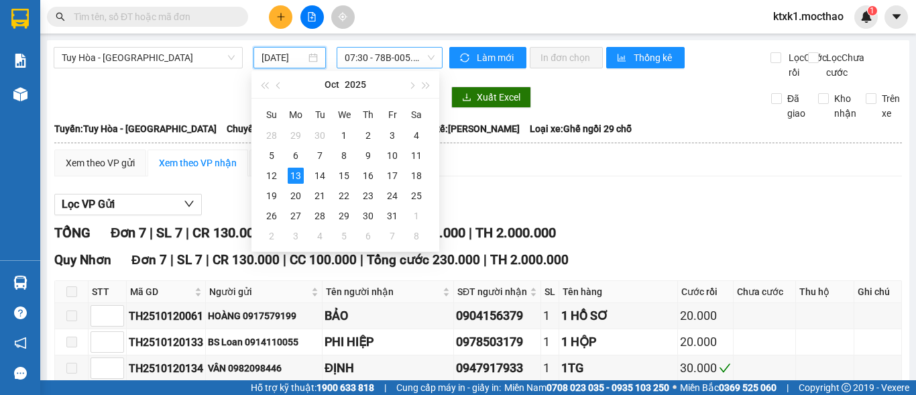
click at [369, 54] on span "07:30 - 78B-005.02" at bounding box center [390, 58] width 90 height 20
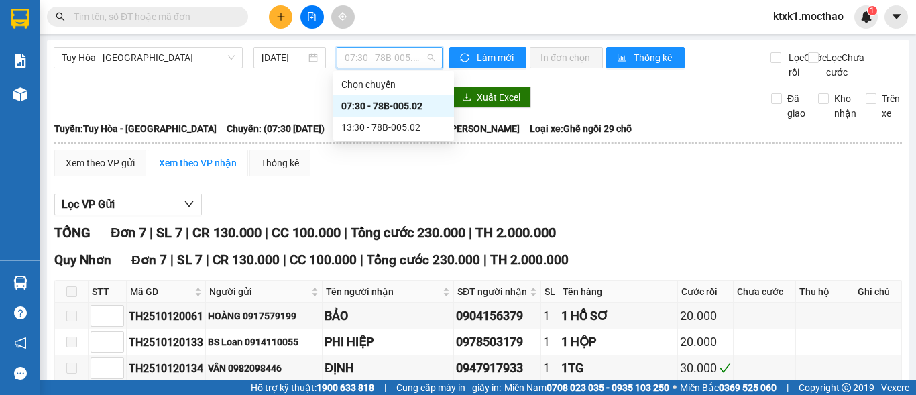
click at [388, 105] on div "07:30 - 78B-005.02" at bounding box center [393, 106] width 105 height 15
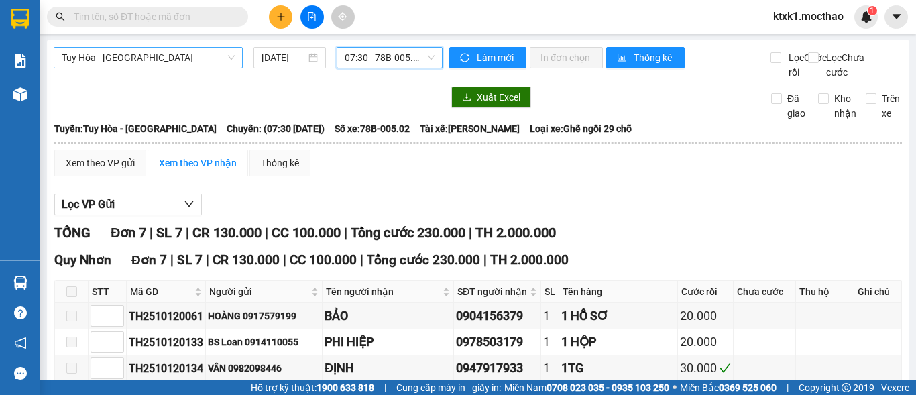
click at [168, 58] on span "Tuy Hòa - [GEOGRAPHIC_DATA]" at bounding box center [148, 58] width 173 height 20
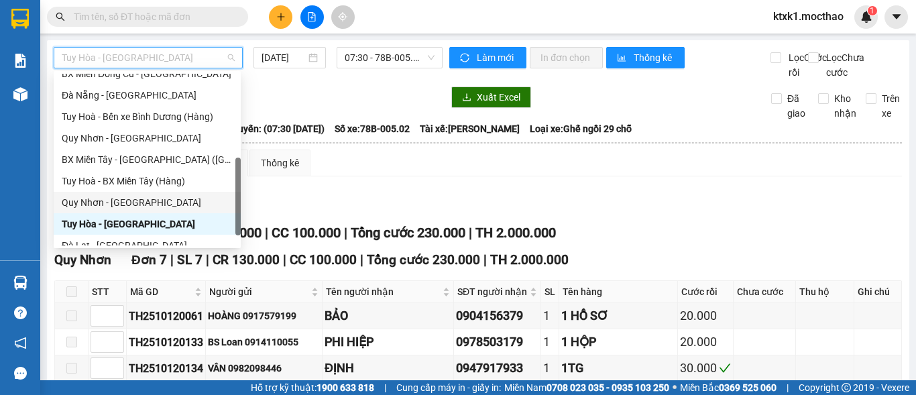
click at [136, 201] on div "Quy Nhơn - [GEOGRAPHIC_DATA]" at bounding box center [147, 202] width 171 height 15
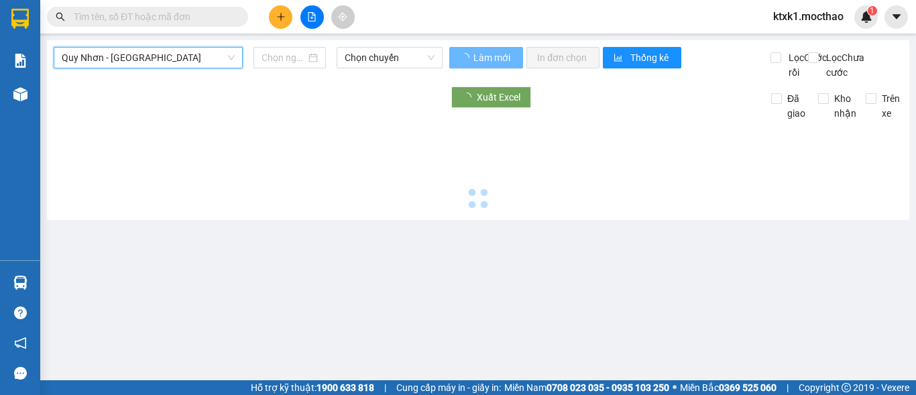
type input "[DATE]"
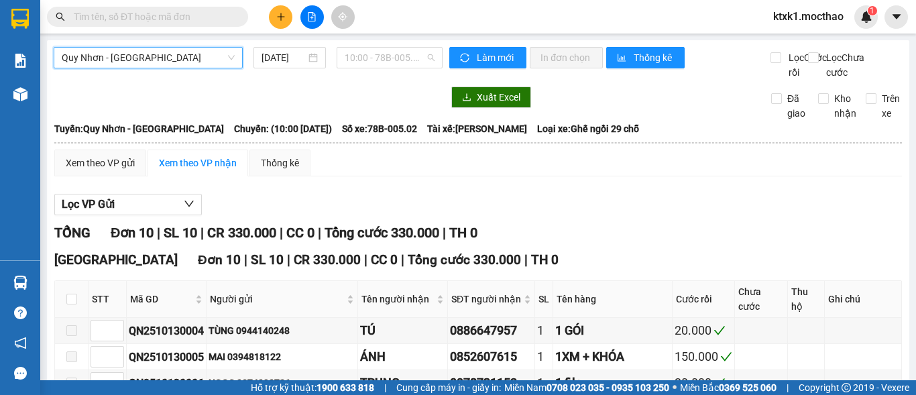
drag, startPoint x: 382, startPoint y: 60, endPoint x: 398, endPoint y: 126, distance: 68.3
click at [382, 62] on span "10:00 - 78B-005.02" at bounding box center [390, 58] width 90 height 20
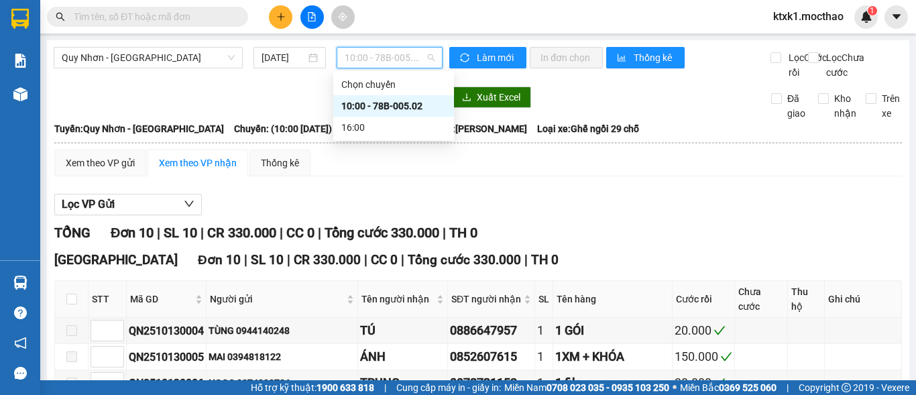
click at [401, 107] on div "10:00 - 78B-005.02" at bounding box center [393, 106] width 105 height 15
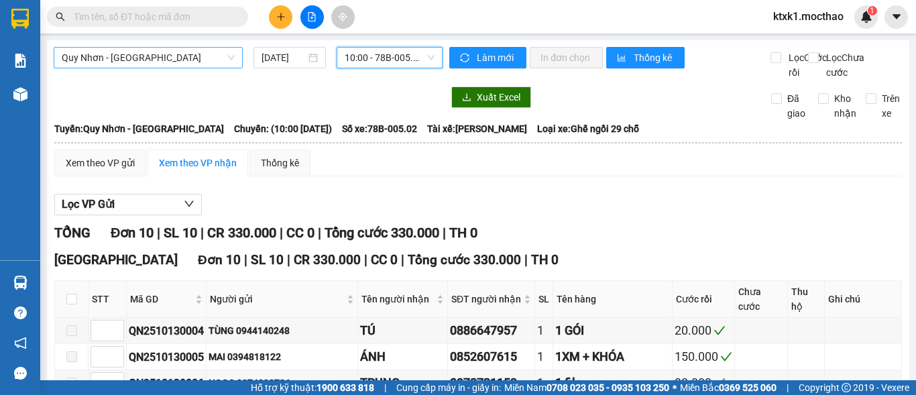
click at [147, 56] on span "Quy Nhơn - [GEOGRAPHIC_DATA]" at bounding box center [148, 58] width 173 height 20
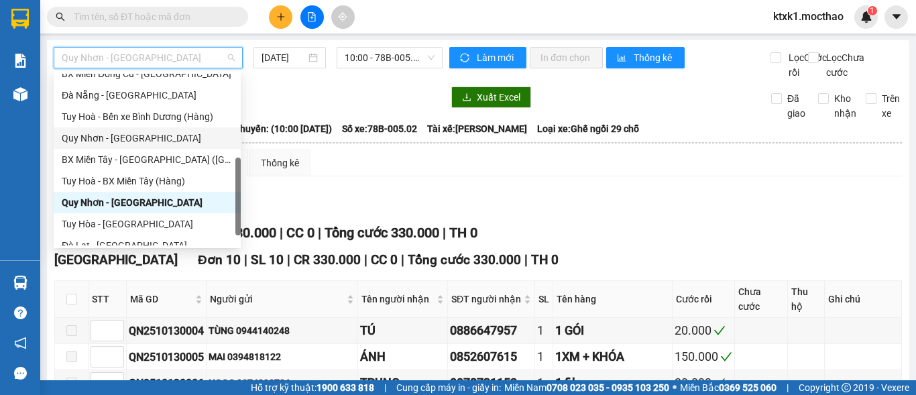
click at [129, 138] on div "Quy Nhơn - [GEOGRAPHIC_DATA]" at bounding box center [147, 138] width 171 height 15
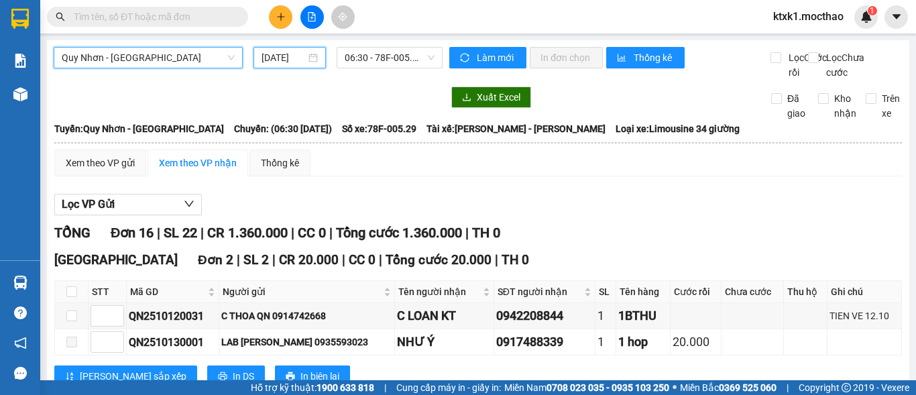
click at [275, 55] on input "[DATE]" at bounding box center [283, 57] width 44 height 15
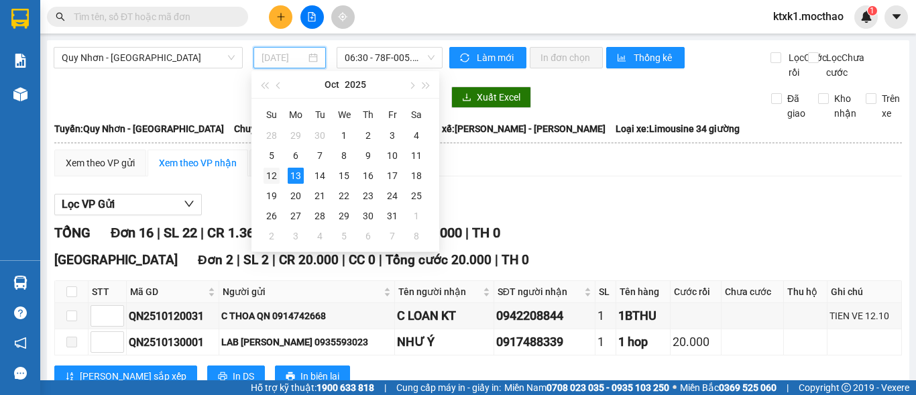
click at [268, 180] on div "12" at bounding box center [271, 176] width 16 height 16
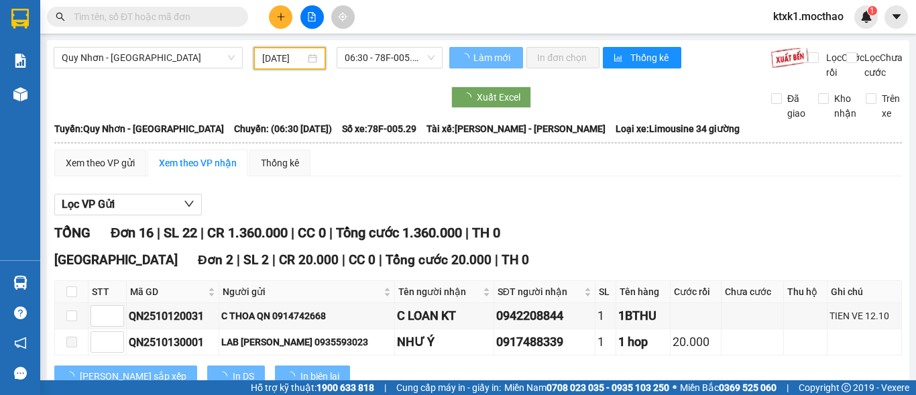
type input "[DATE]"
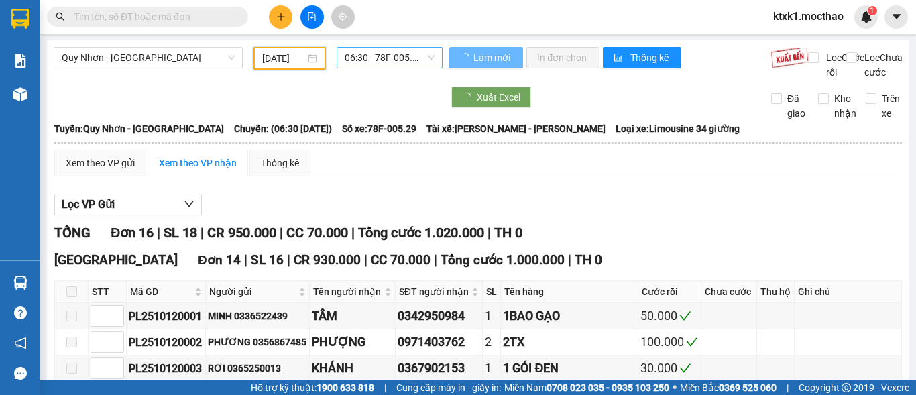
click at [373, 59] on span "06:30 - 78F-005.29" at bounding box center [390, 58] width 90 height 20
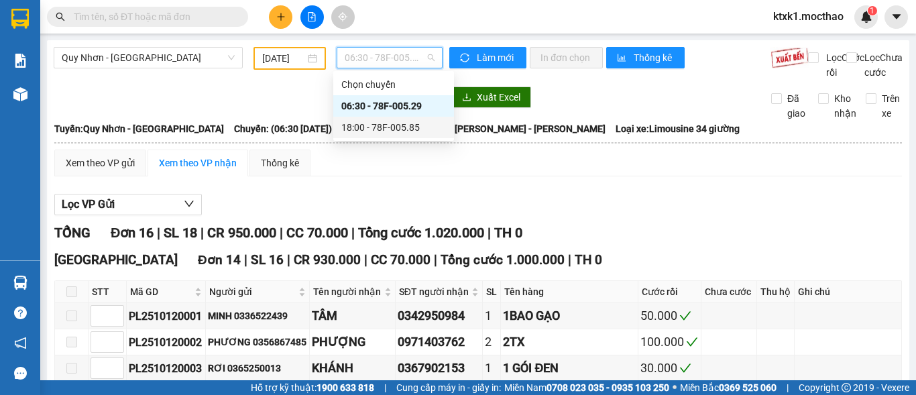
click at [392, 129] on div "18:00 - 78F-005.85" at bounding box center [393, 127] width 105 height 15
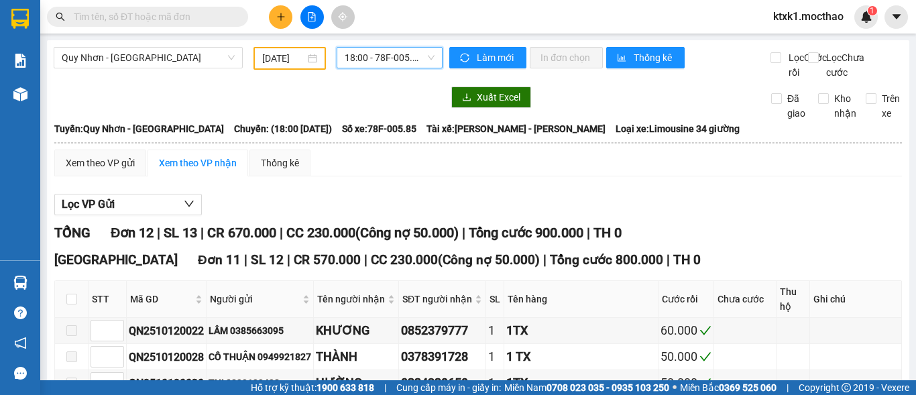
click at [391, 54] on span "18:00 - 78F-005.85" at bounding box center [390, 58] width 90 height 20
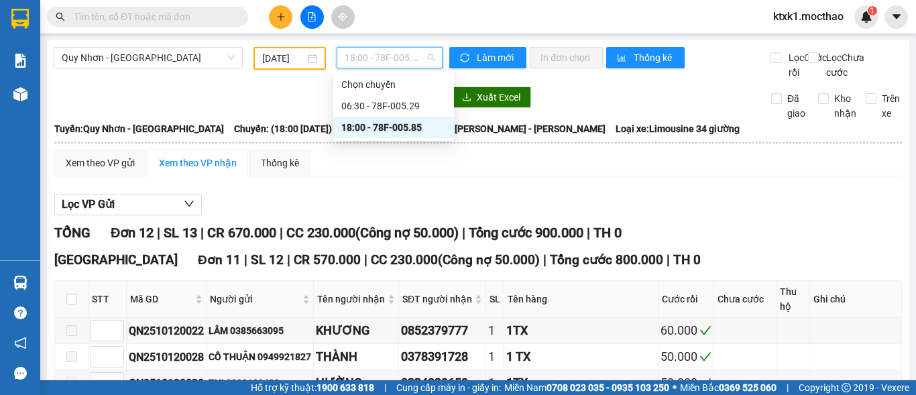
click at [401, 131] on div "18:00 - 78F-005.85" at bounding box center [393, 127] width 105 height 15
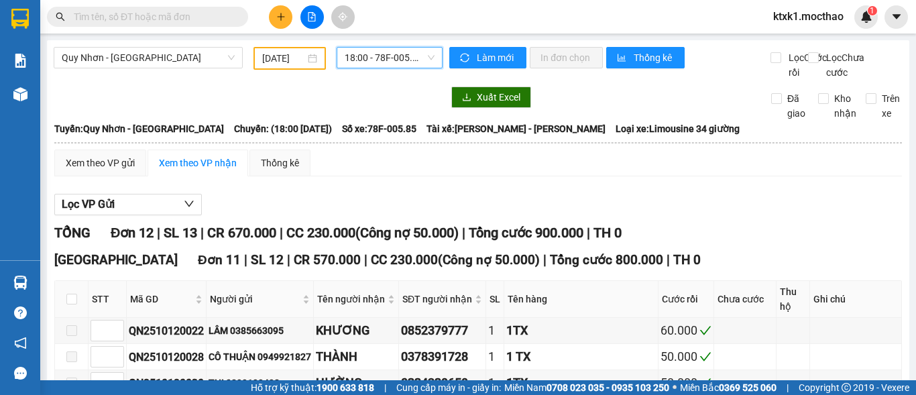
drag, startPoint x: 135, startPoint y: 57, endPoint x: 135, endPoint y: 78, distance: 21.4
click at [135, 59] on span "Quy Nhơn - [GEOGRAPHIC_DATA]" at bounding box center [148, 58] width 173 height 20
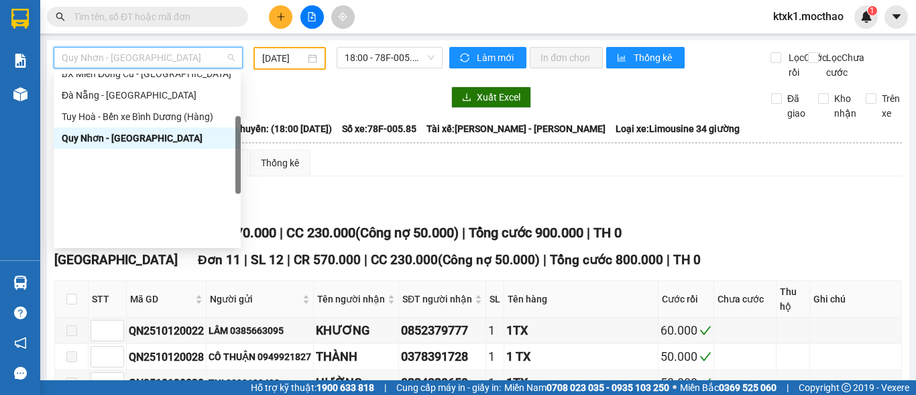
scroll to position [67, 0]
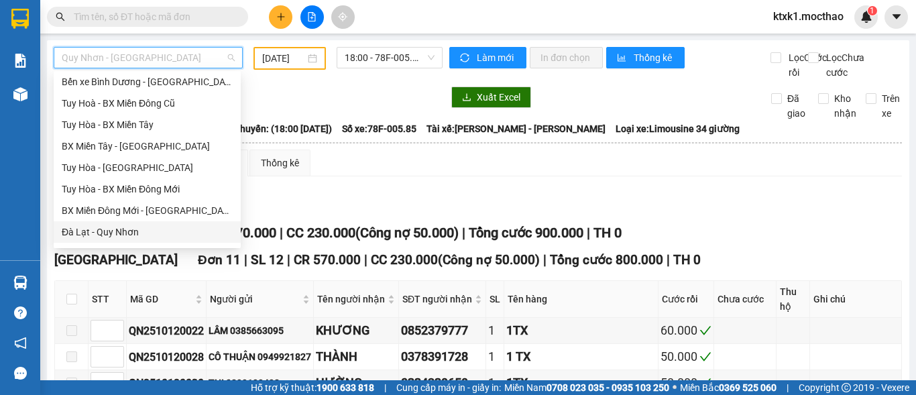
drag, startPoint x: 135, startPoint y: 231, endPoint x: 357, endPoint y: 23, distance: 303.5
click at [135, 232] on div "Đà Lạt - Quy Nhơn" at bounding box center [147, 232] width 171 height 15
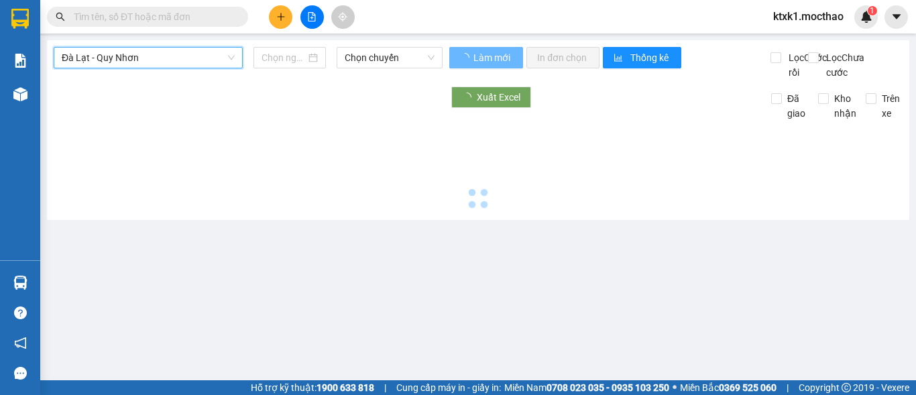
type input "[DATE]"
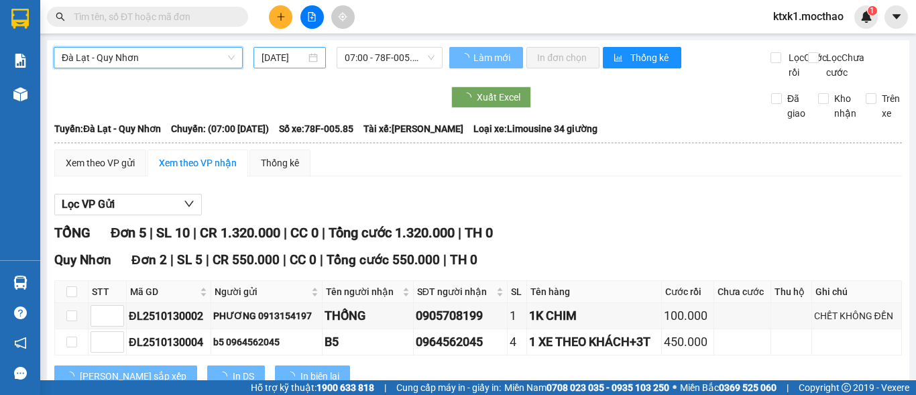
click at [286, 61] on input "[DATE]" at bounding box center [283, 57] width 44 height 15
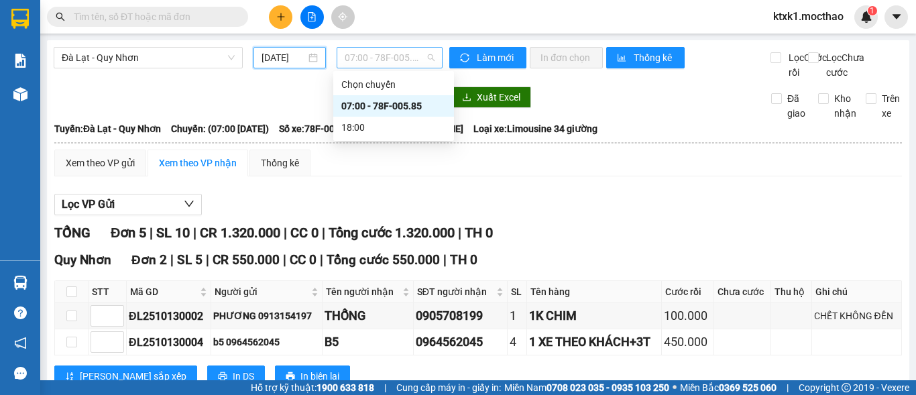
click at [381, 55] on span "07:00 - 78F-005.85" at bounding box center [390, 58] width 90 height 20
drag, startPoint x: 394, startPoint y: 102, endPoint x: 404, endPoint y: 109, distance: 12.5
click at [395, 103] on div "07:00 - 78F-005.85" at bounding box center [393, 106] width 105 height 15
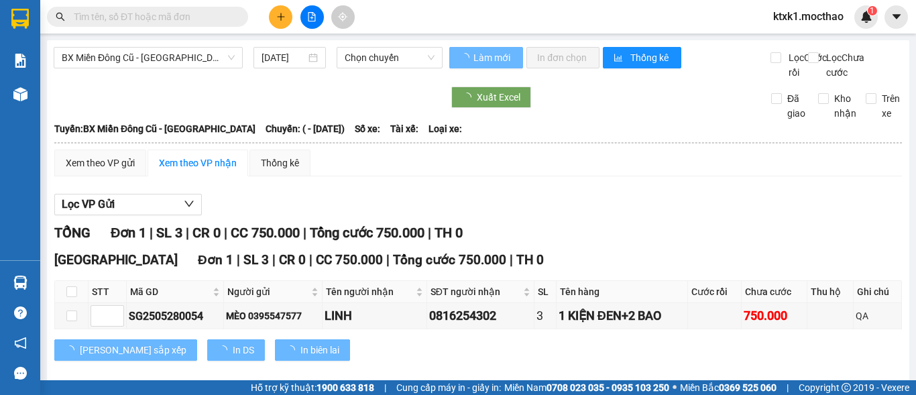
type input "[DATE]"
